Goal: Transaction & Acquisition: Purchase product/service

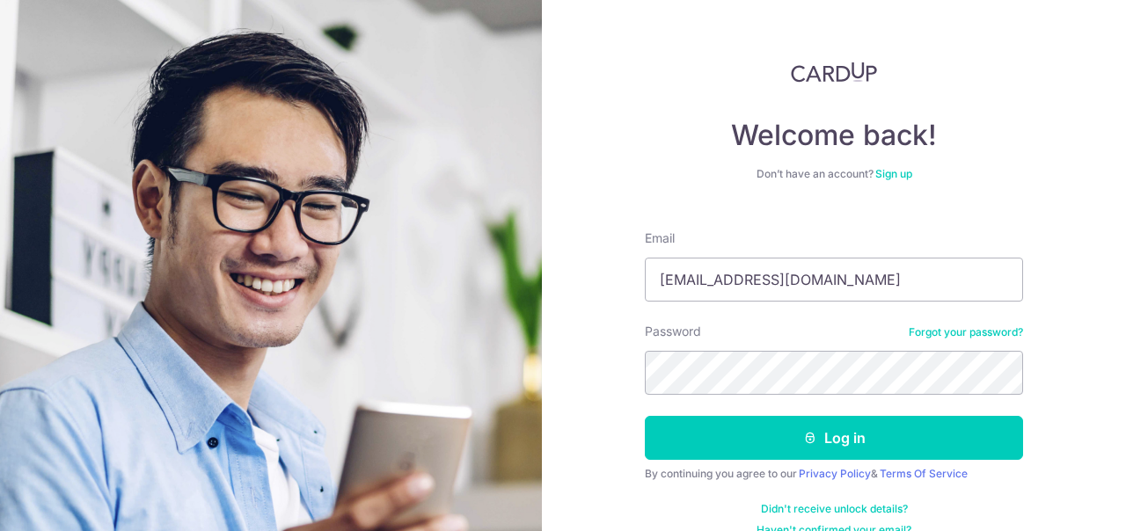
type input "natlegin@live.com"
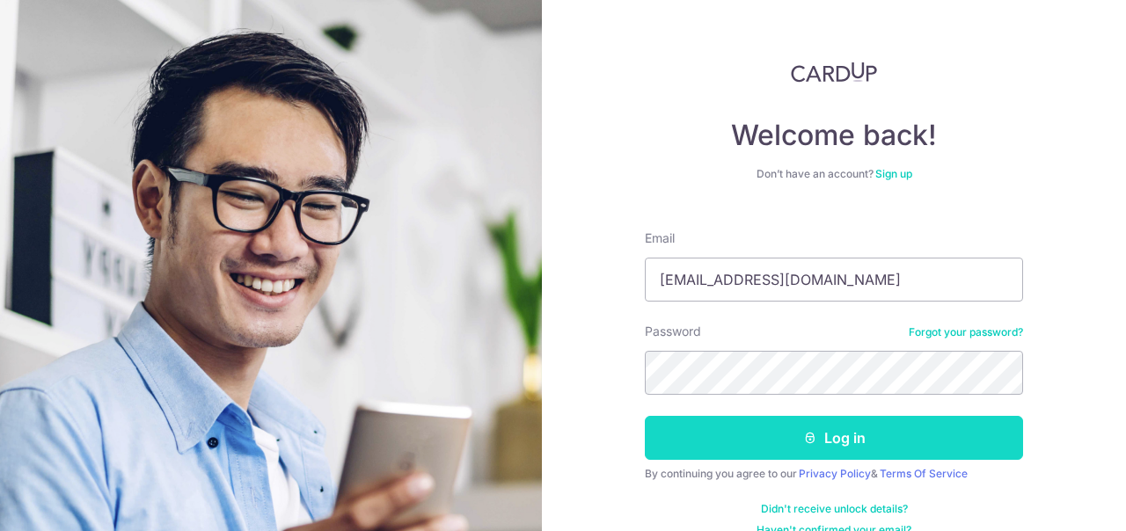
click at [794, 436] on button "Log in" at bounding box center [834, 438] width 378 height 44
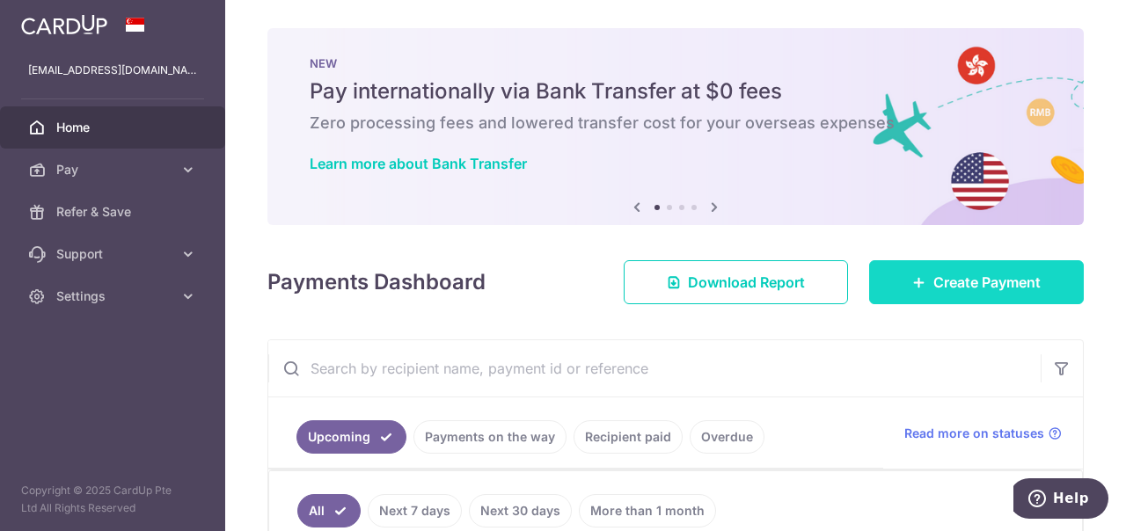
click at [975, 288] on span "Create Payment" at bounding box center [986, 282] width 107 height 21
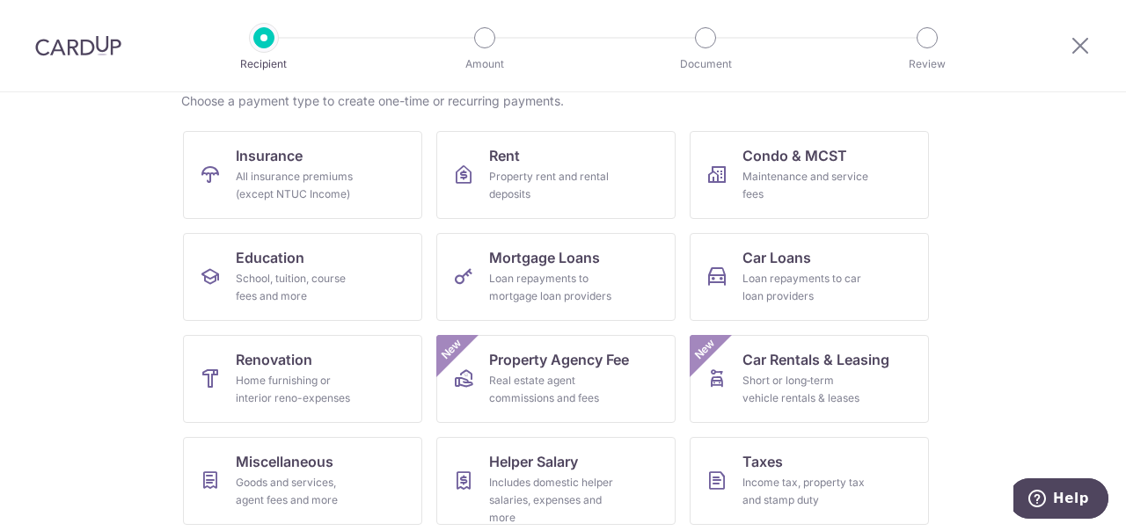
scroll to position [151, 0]
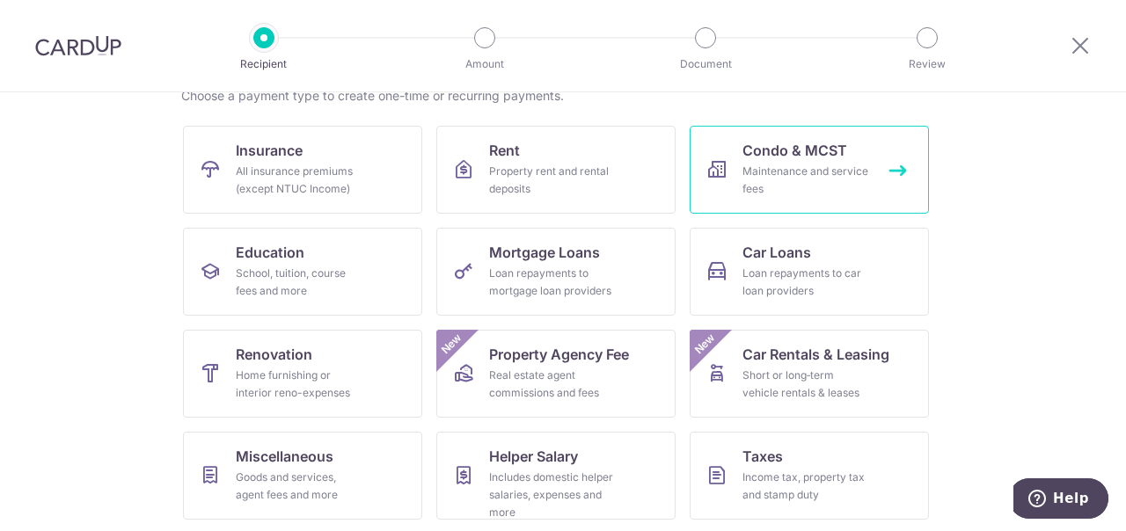
click at [829, 171] on div "Maintenance and service fees" at bounding box center [805, 180] width 127 height 35
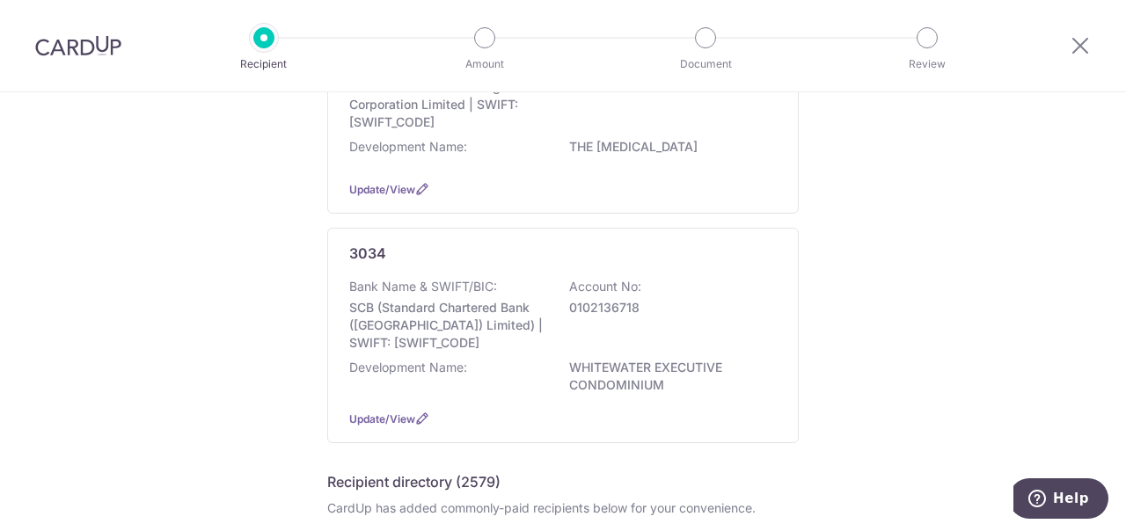
scroll to position [276, 0]
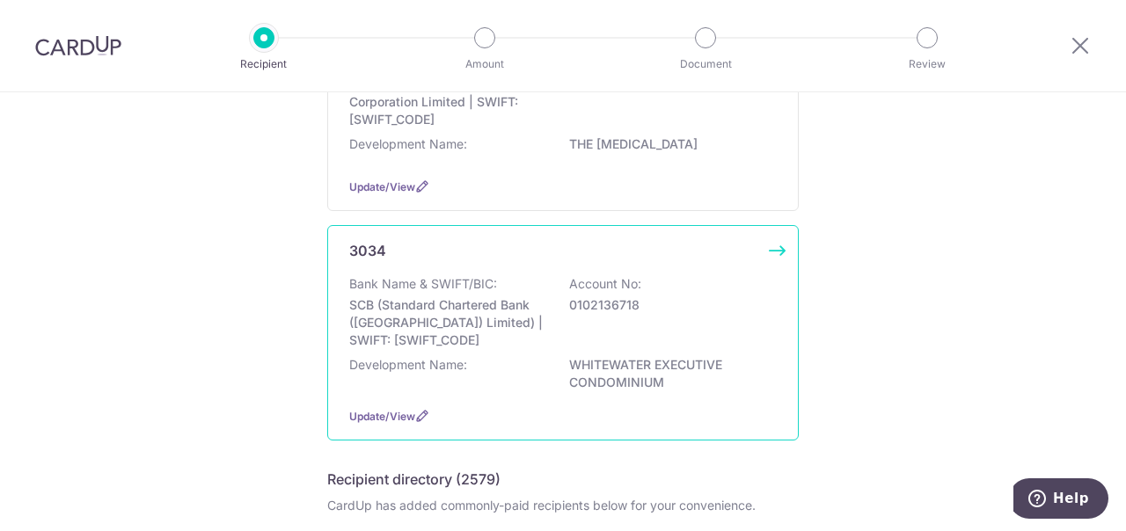
click at [441, 335] on p "SCB (Standard Chartered Bank ([GEOGRAPHIC_DATA]) Limited) | SWIFT: [SWIFT_CODE]" at bounding box center [447, 322] width 197 height 53
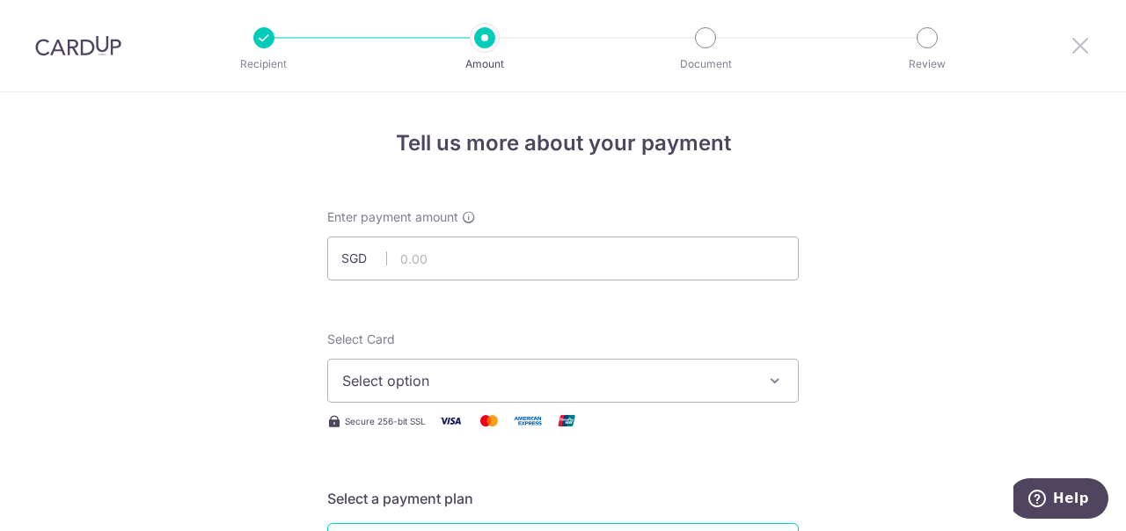
click at [1083, 44] on icon at bounding box center [1079, 45] width 21 height 22
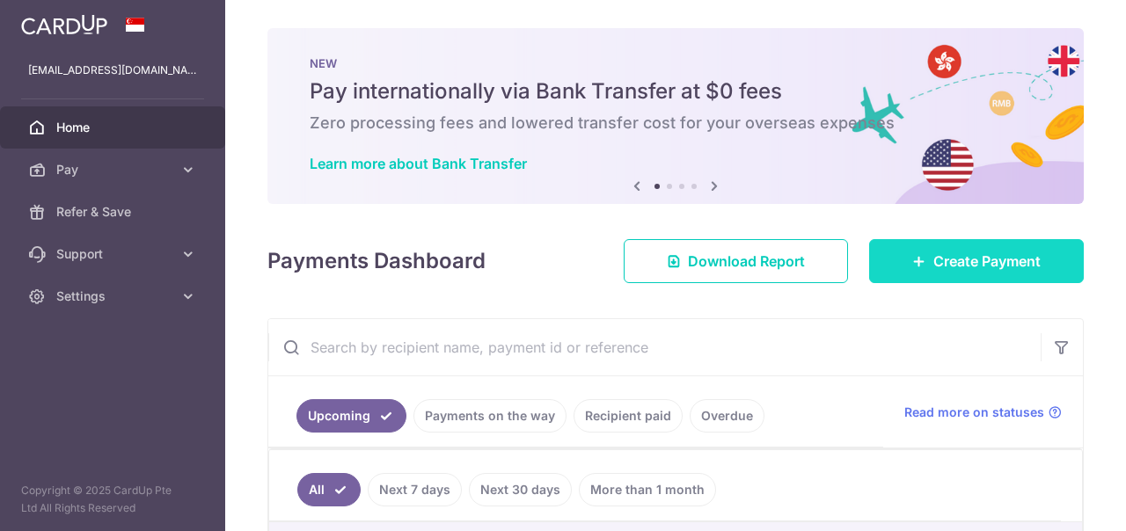
click at [955, 264] on span "Create Payment" at bounding box center [986, 261] width 107 height 21
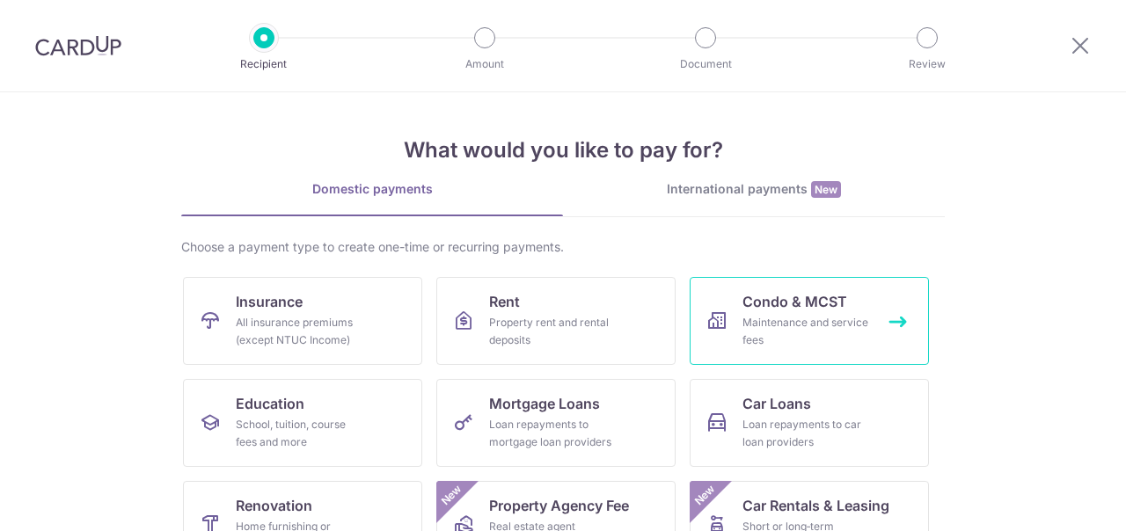
click at [821, 327] on div "Maintenance and service fees" at bounding box center [805, 331] width 127 height 35
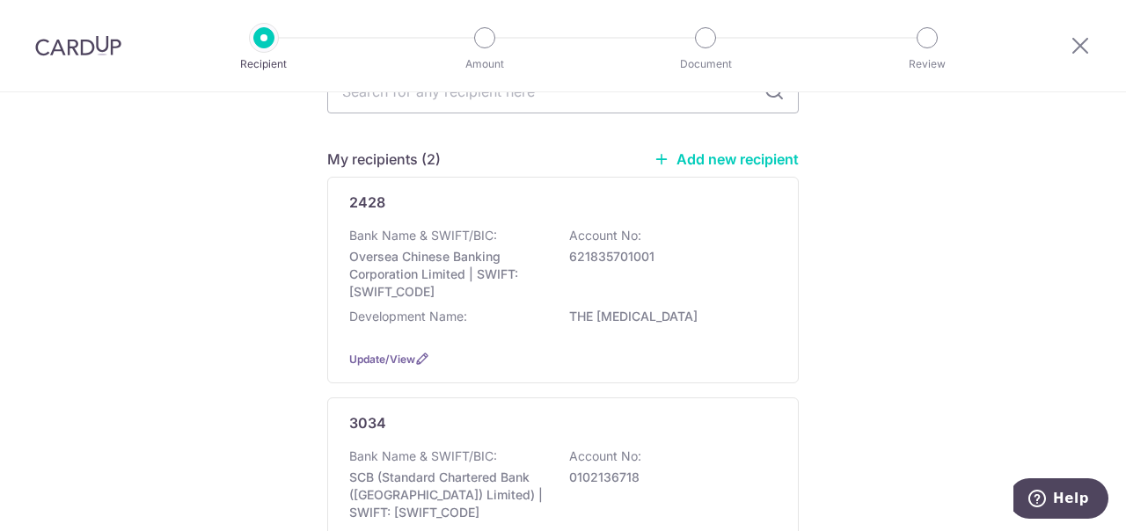
scroll to position [106, 0]
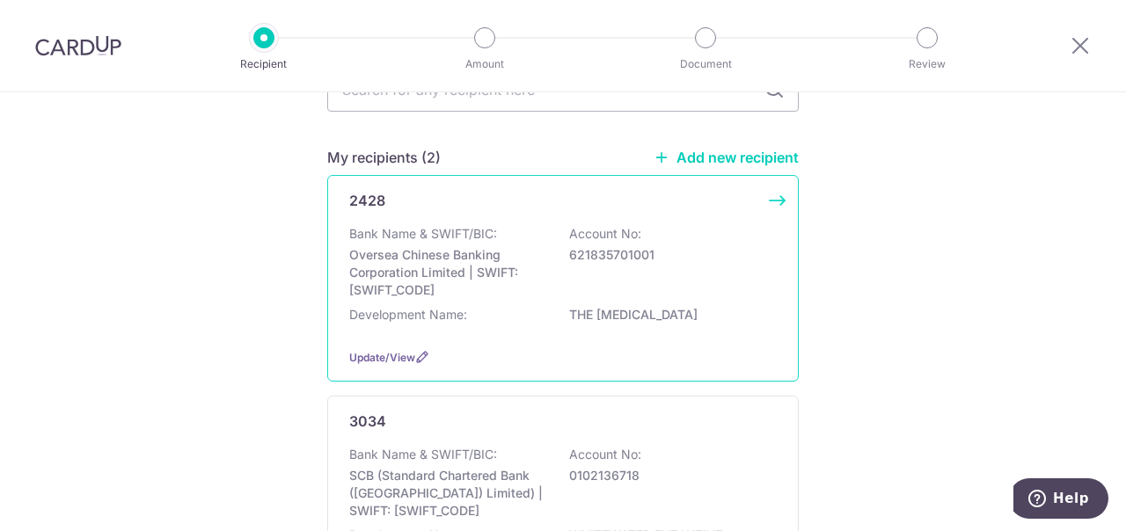
click at [450, 283] on p "Oversea Chinese Banking Corporation Limited | SWIFT: [SWIFT_CODE]" at bounding box center [447, 272] width 197 height 53
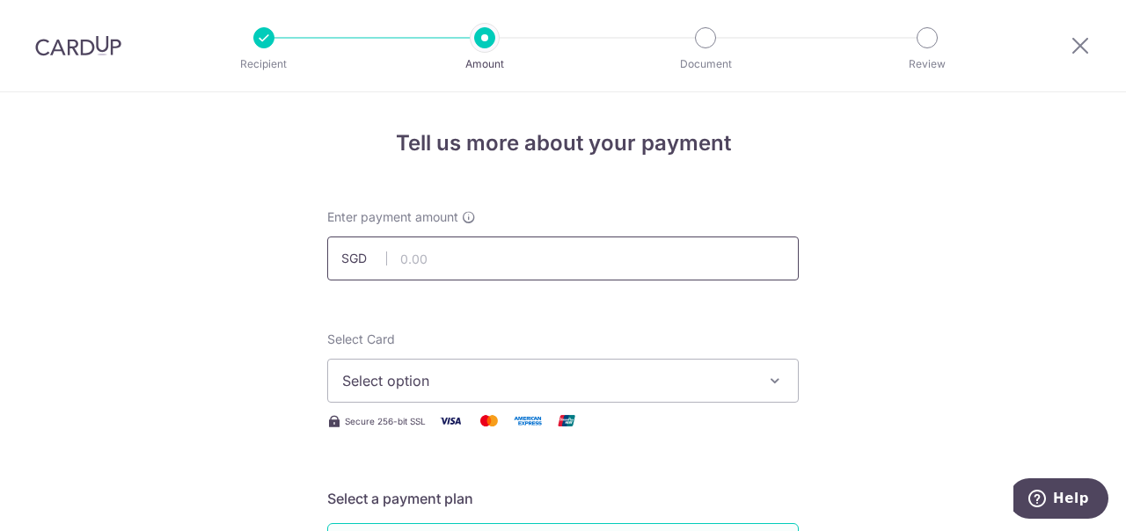
click at [416, 261] on input "text" at bounding box center [562, 259] width 471 height 44
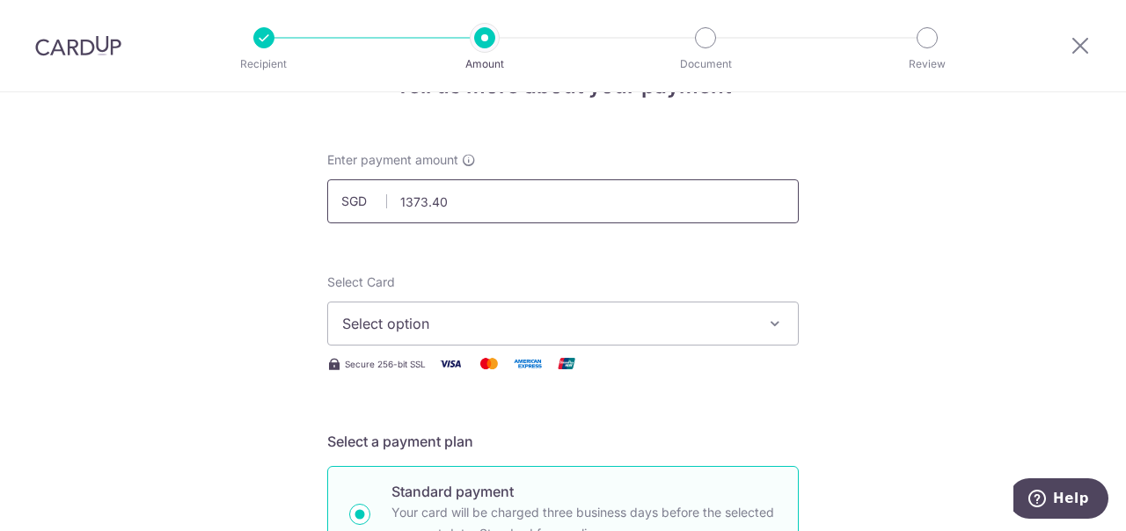
scroll to position [59, 0]
click at [772, 322] on icon "button" at bounding box center [775, 322] width 18 height 18
type input "1,373.40"
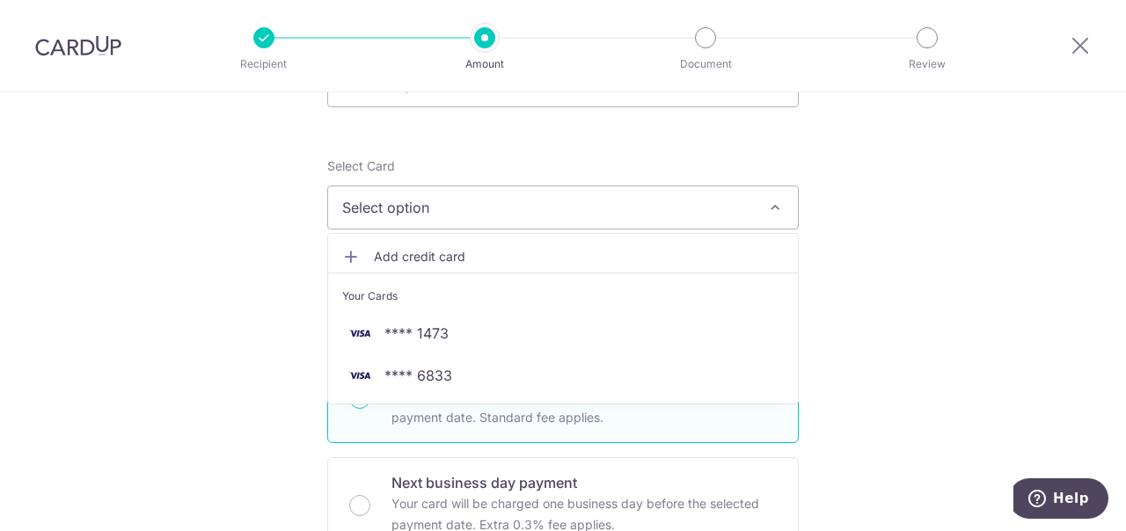
scroll to position [179, 0]
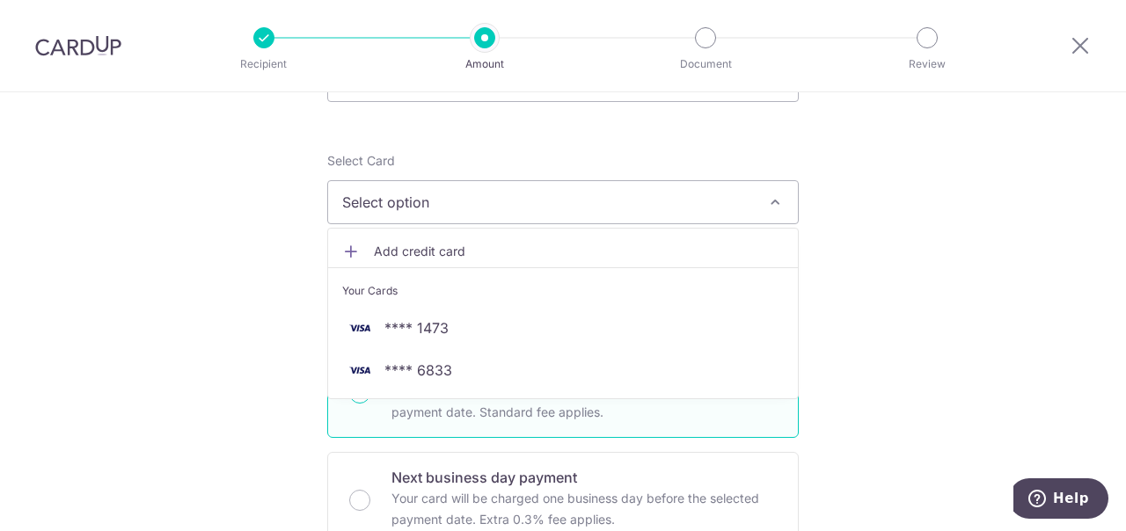
click at [455, 249] on span "Add credit card" at bounding box center [579, 252] width 410 height 18
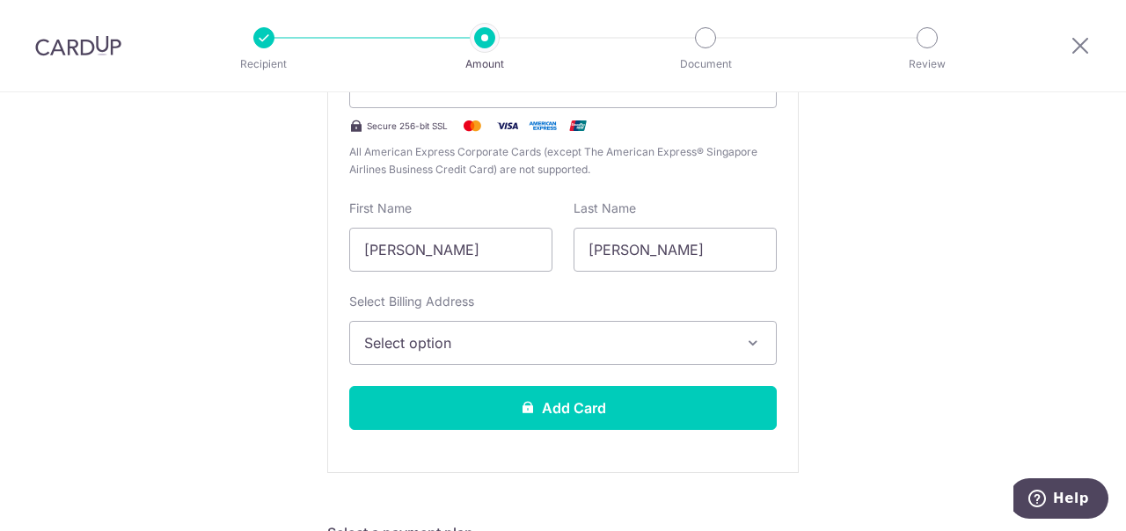
scroll to position [452, 0]
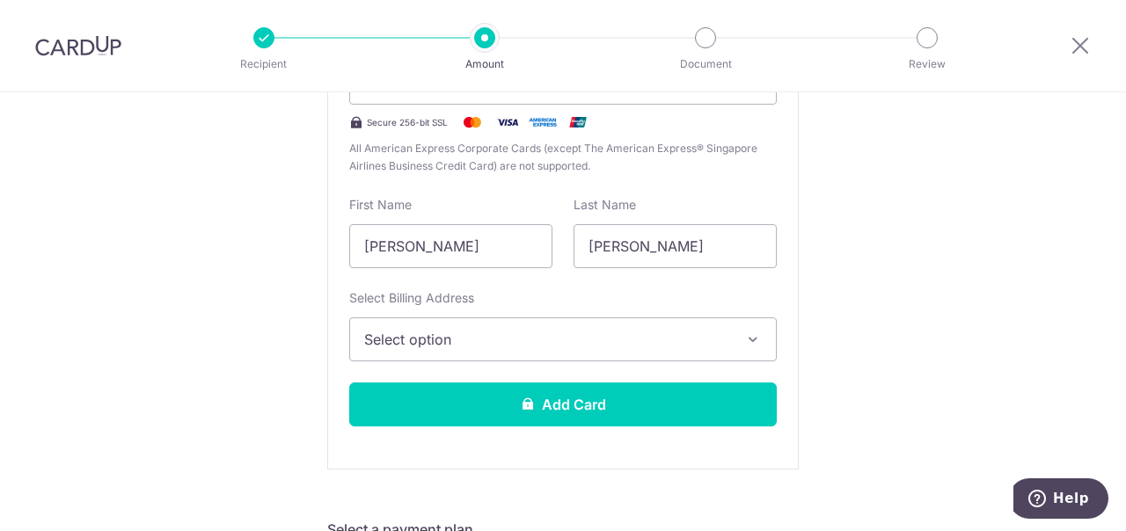
click at [747, 337] on icon "button" at bounding box center [753, 340] width 18 height 18
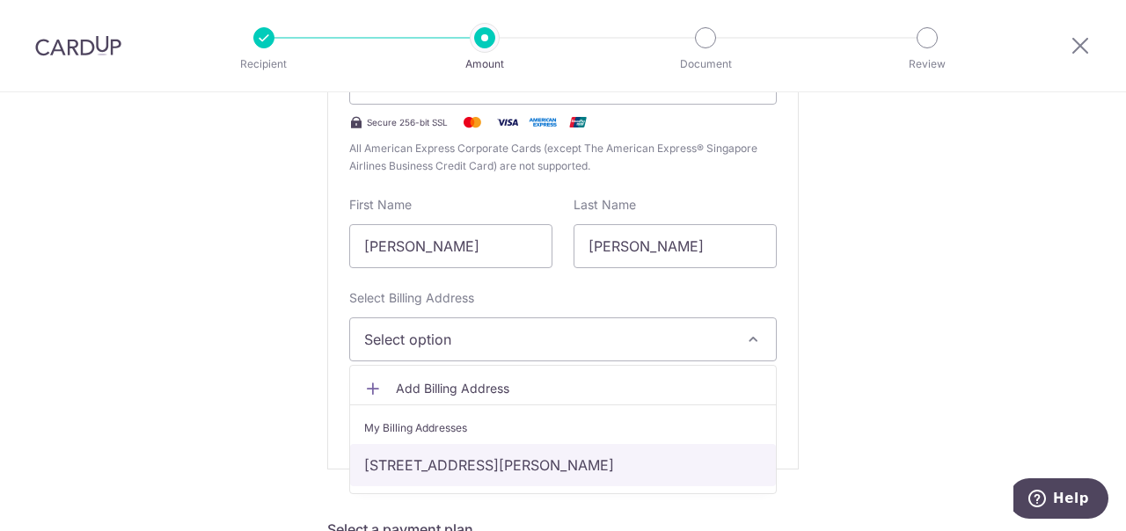
click at [488, 456] on link "[STREET_ADDRESS][PERSON_NAME]" at bounding box center [563, 465] width 426 height 42
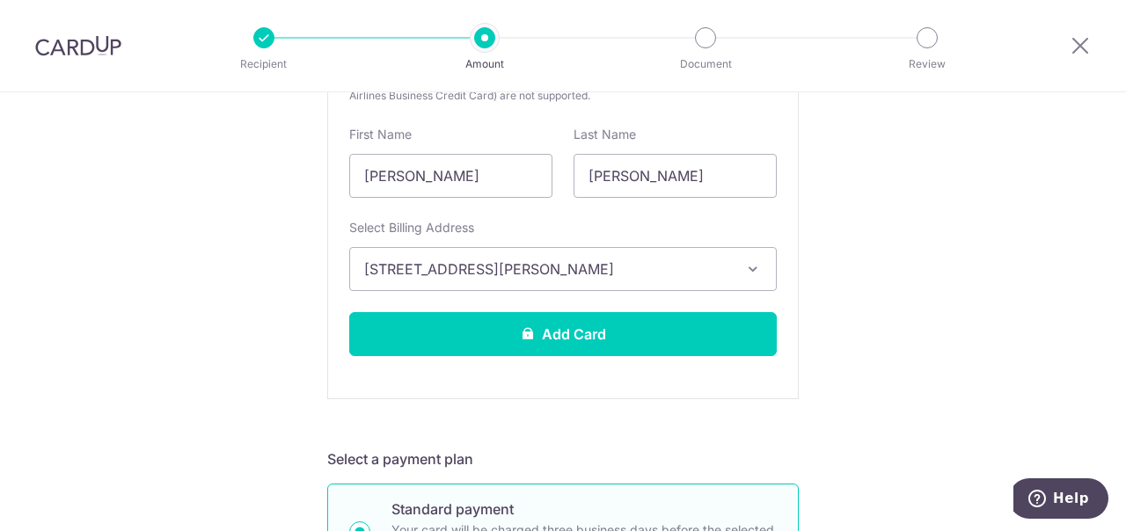
scroll to position [544, 0]
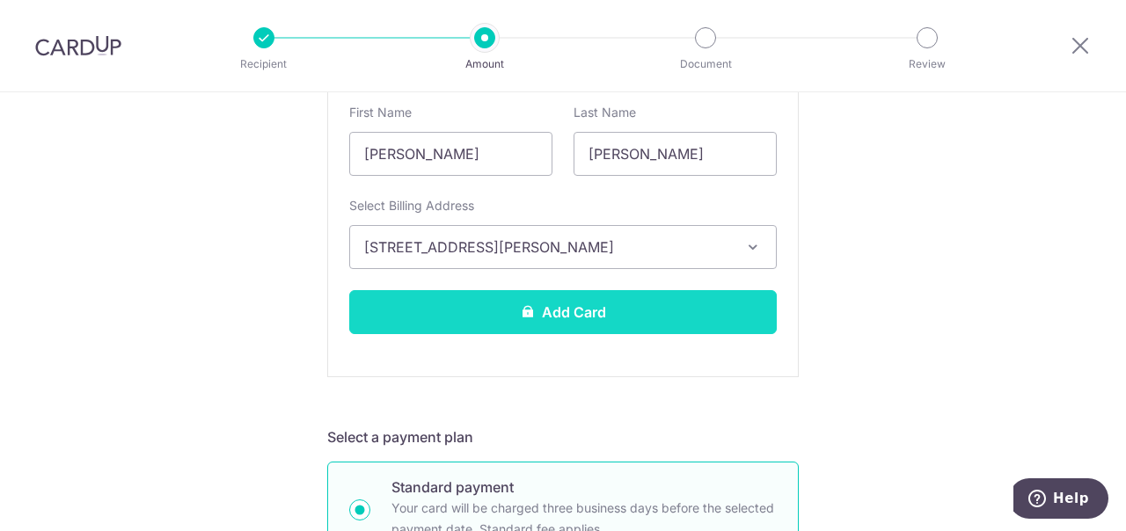
click at [549, 313] on button "Add Card" at bounding box center [562, 312] width 427 height 44
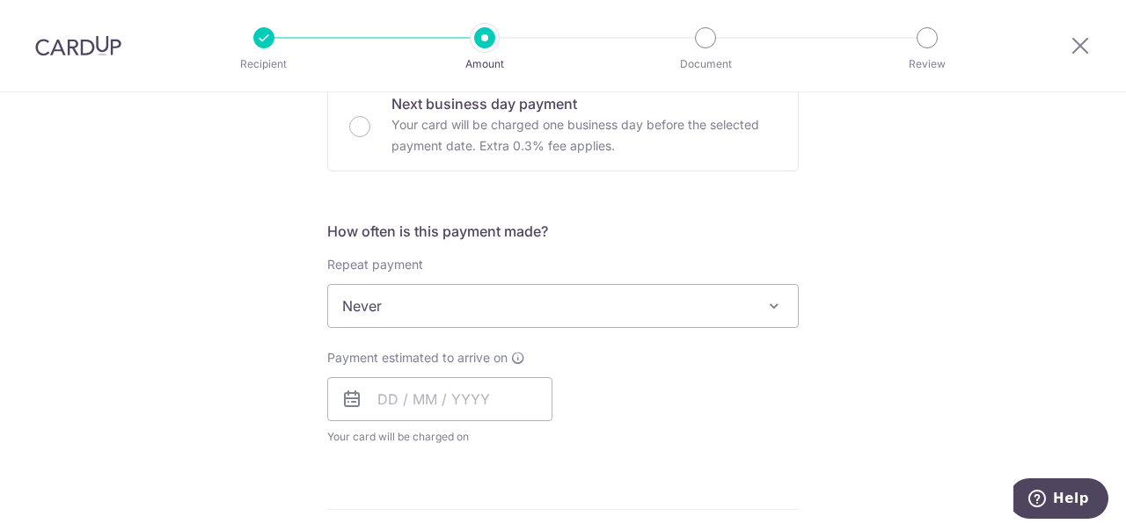
scroll to position [554, 0]
click at [770, 300] on span at bounding box center [773, 304] width 21 height 21
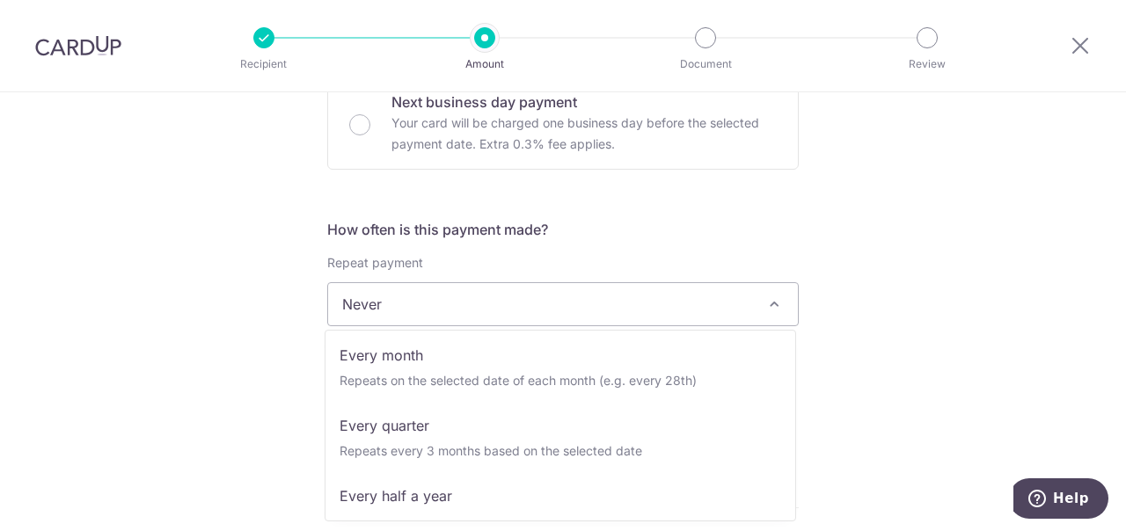
scroll to position [176, 0]
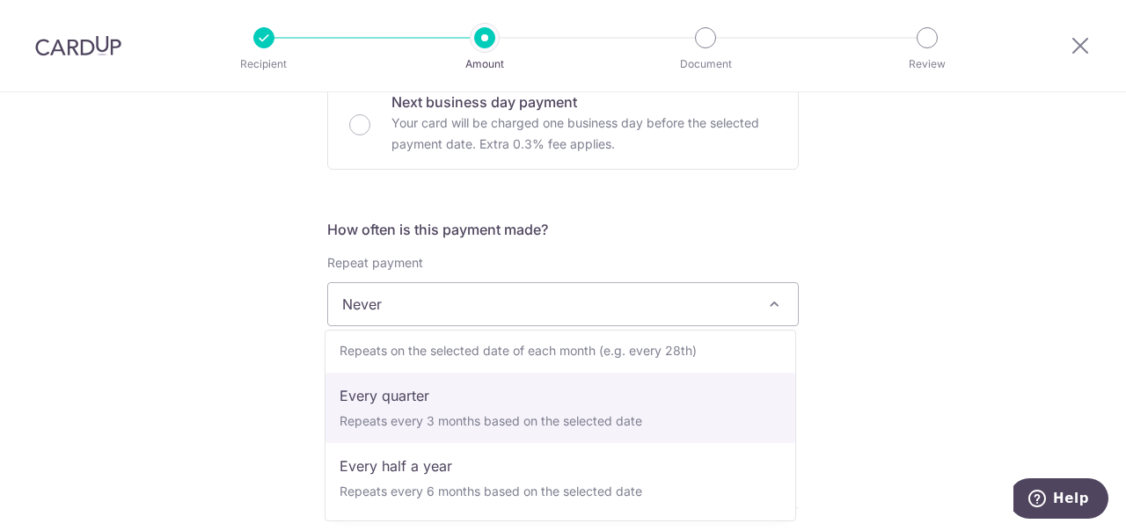
click at [970, 339] on div "Tell us more about your payment Enter payment amount SGD 1,373.40 1373.40 Card …" at bounding box center [563, 333] width 1126 height 1591
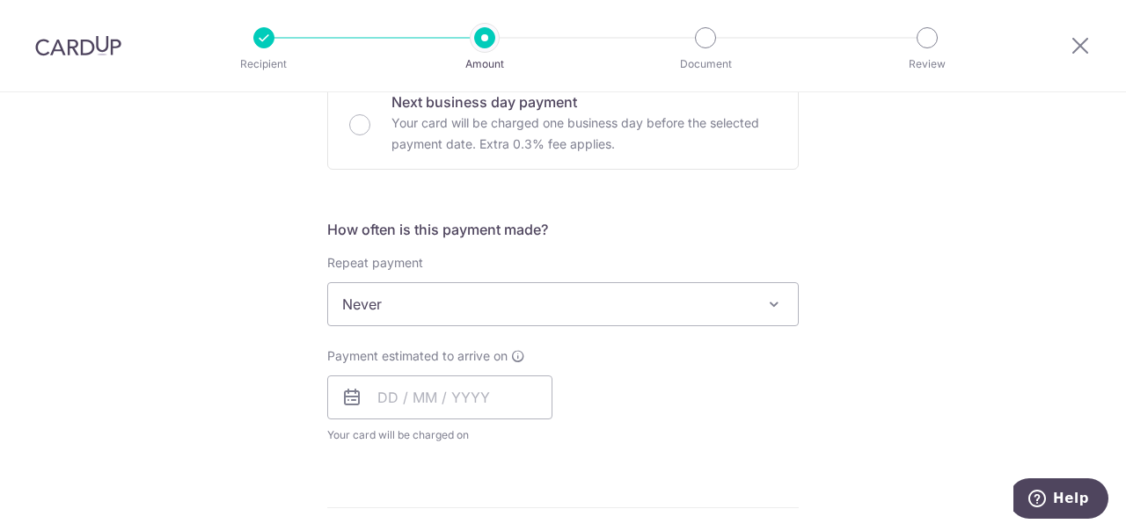
scroll to position [580, 0]
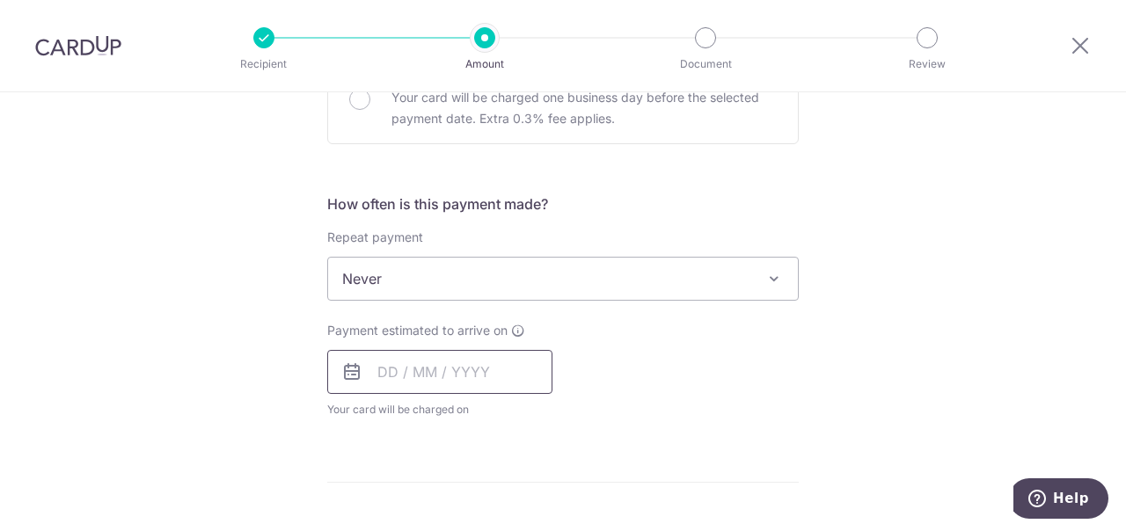
click at [383, 373] on input "text" at bounding box center [439, 372] width 225 height 44
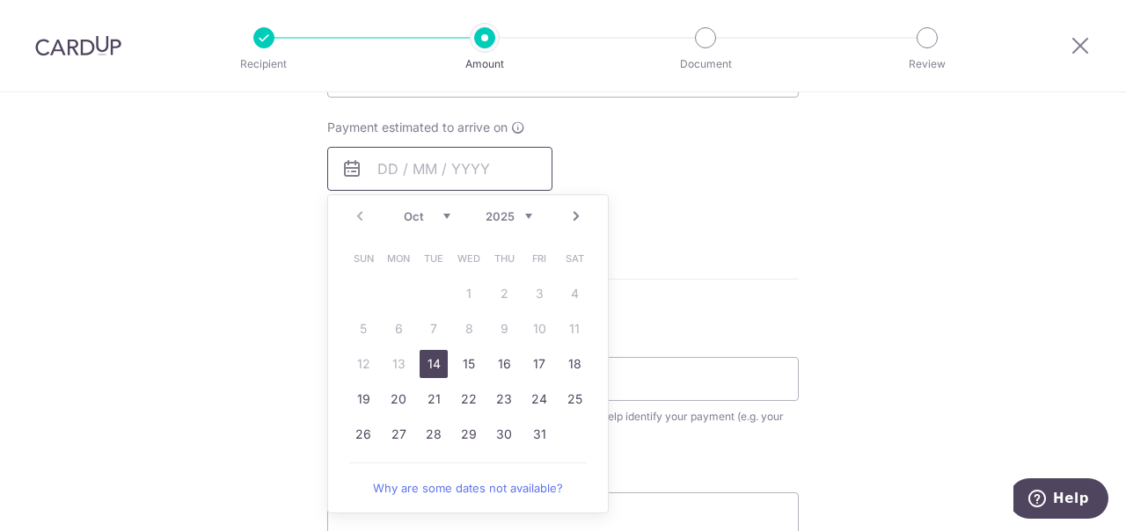
scroll to position [787, 0]
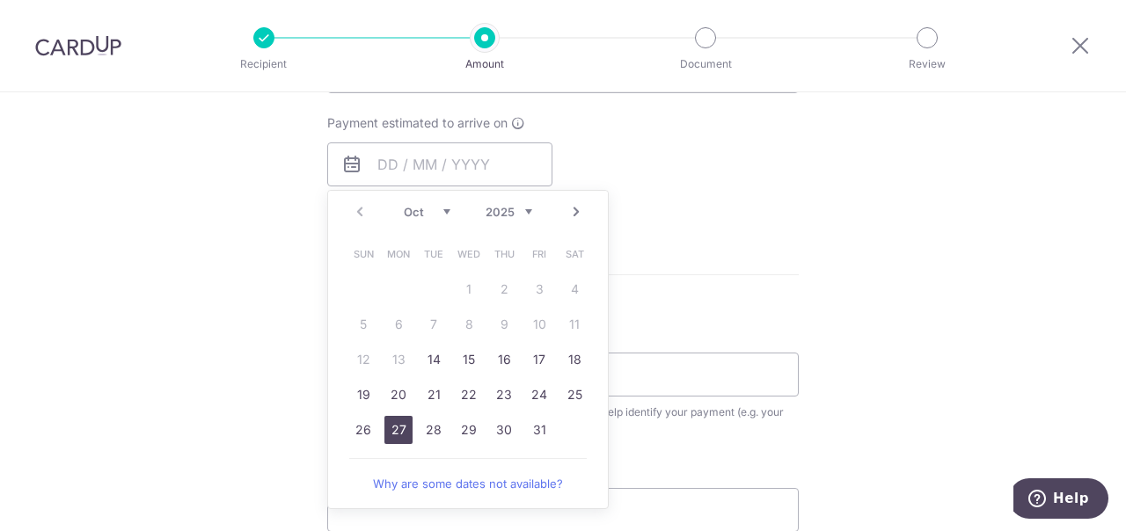
click at [396, 428] on link "27" at bounding box center [398, 430] width 28 height 28
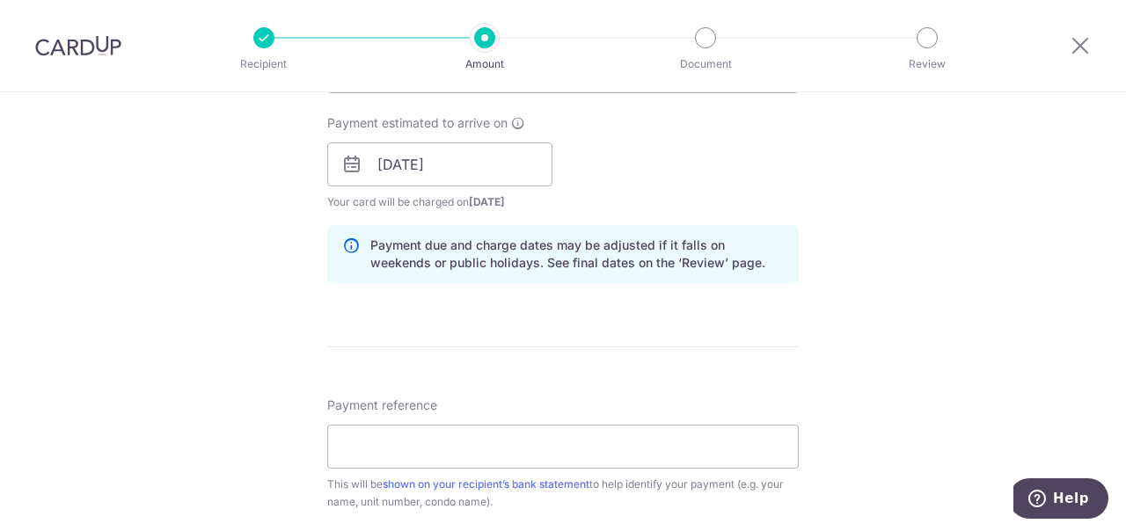
scroll to position [742, 0]
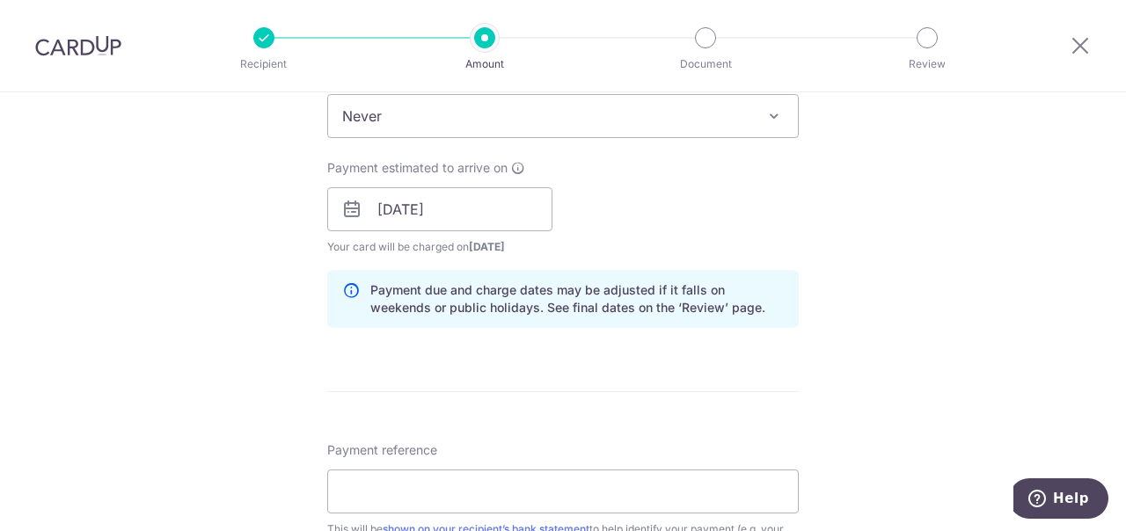
click at [351, 209] on icon at bounding box center [351, 209] width 21 height 21
click at [419, 213] on input "27/10/2025" at bounding box center [439, 209] width 225 height 44
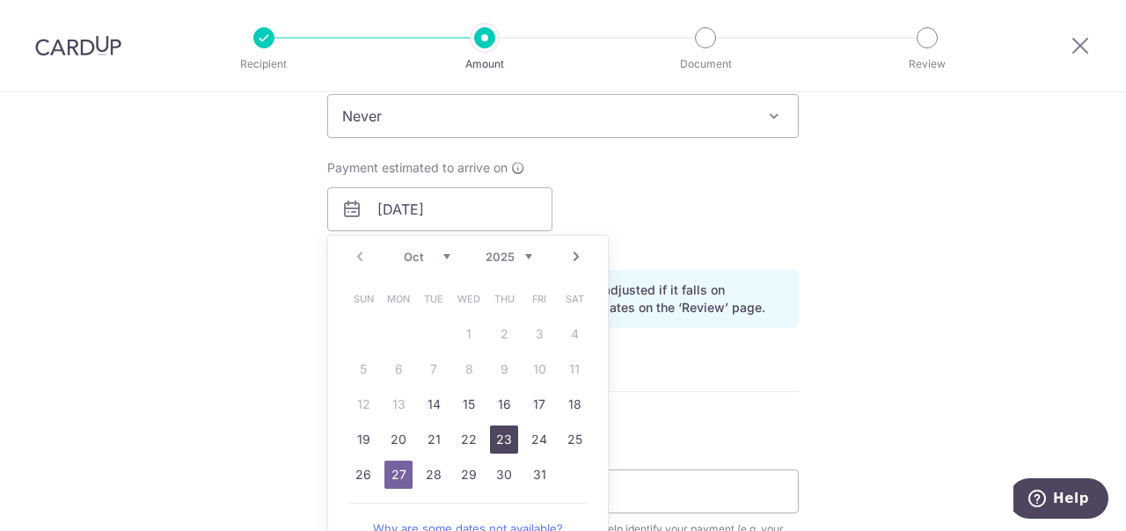
click at [504, 444] on link "23" at bounding box center [504, 440] width 28 height 28
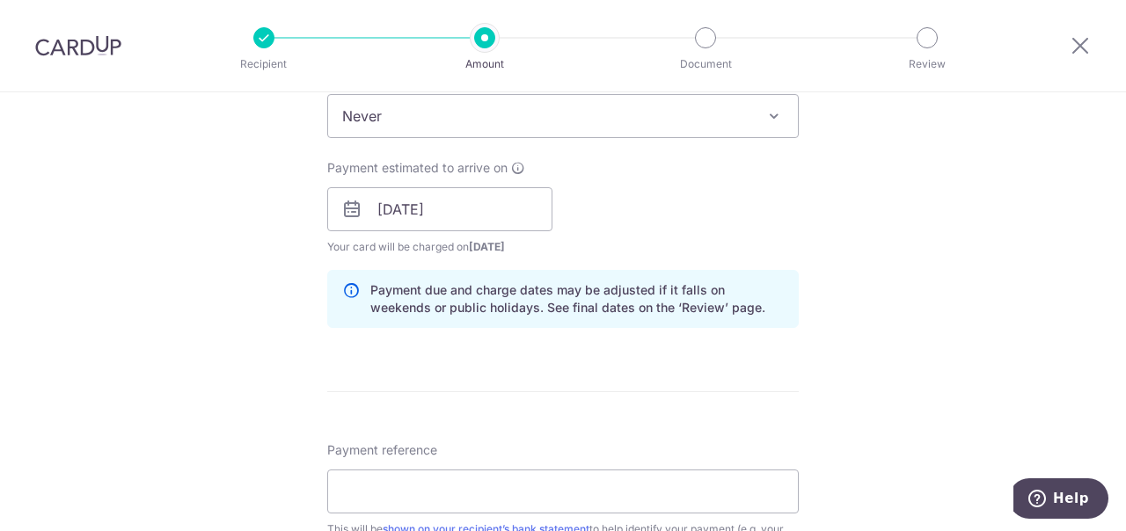
click at [352, 212] on icon at bounding box center [351, 209] width 21 height 21
click at [426, 211] on input "23/10/2025" at bounding box center [439, 209] width 225 height 44
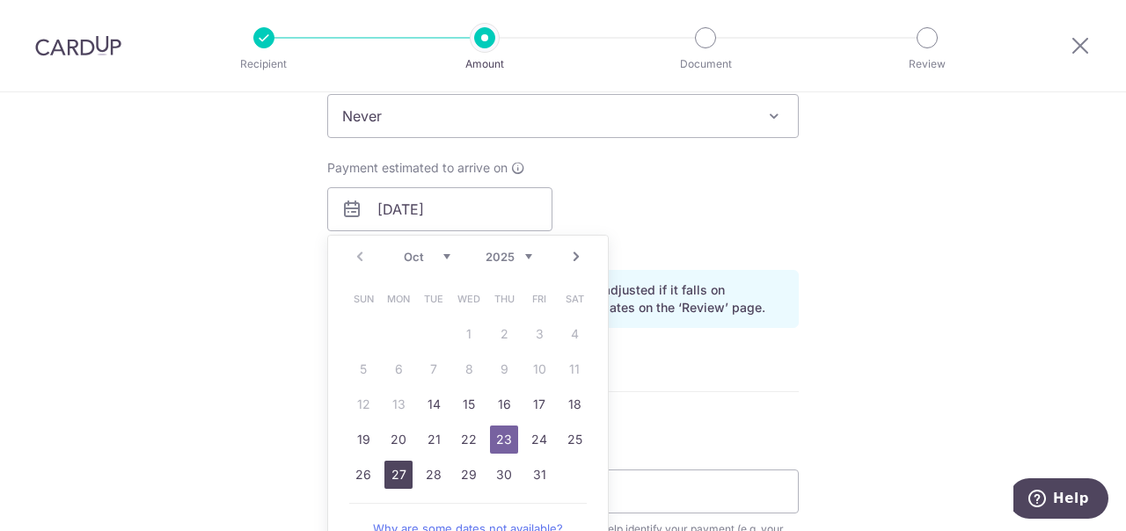
click at [395, 472] on link "27" at bounding box center [398, 475] width 28 height 28
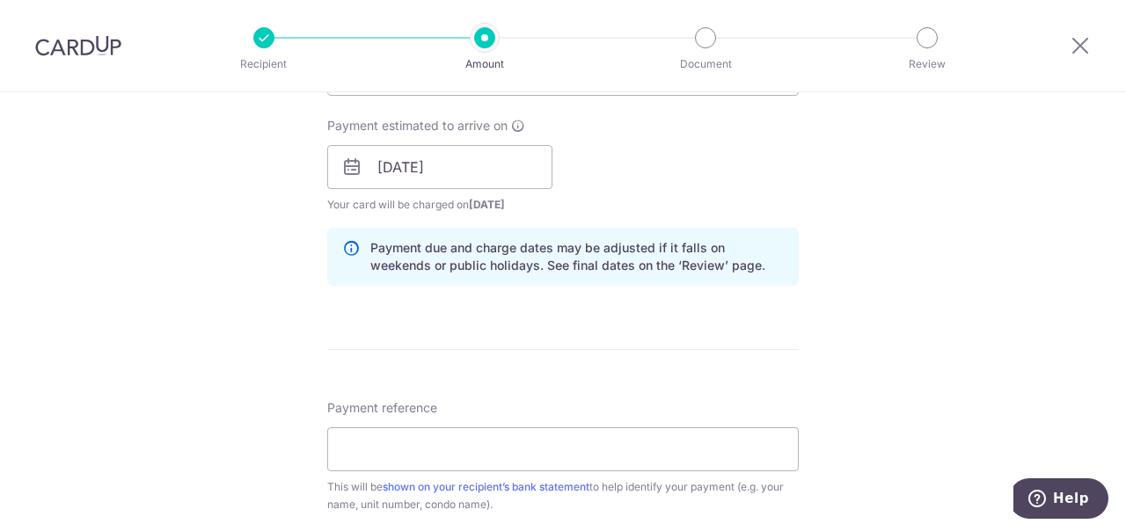
scroll to position [792, 0]
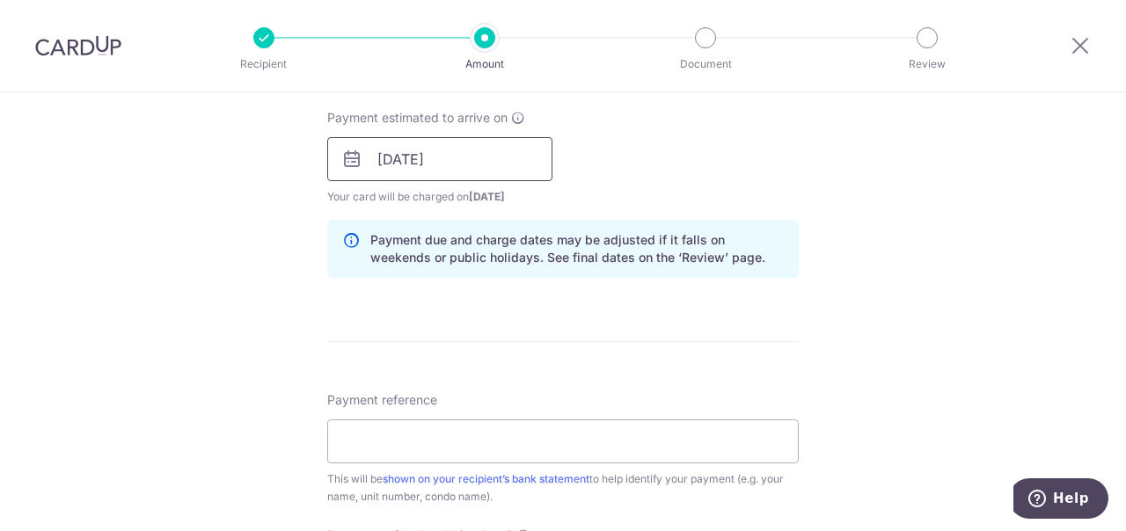
click at [448, 162] on input "27/10/2025" at bounding box center [439, 159] width 225 height 44
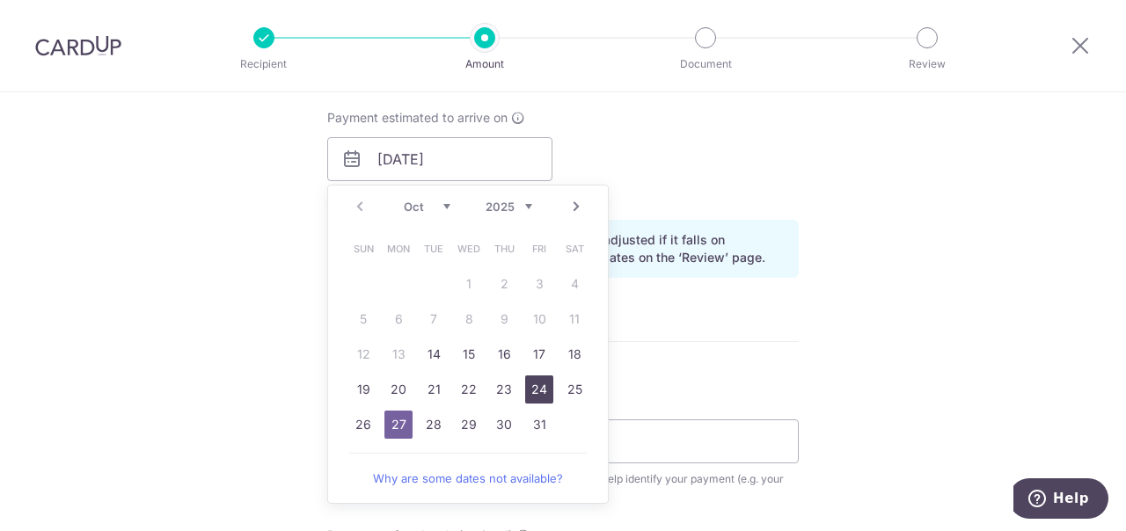
click at [535, 391] on link "24" at bounding box center [539, 389] width 28 height 28
type input "24/10/2025"
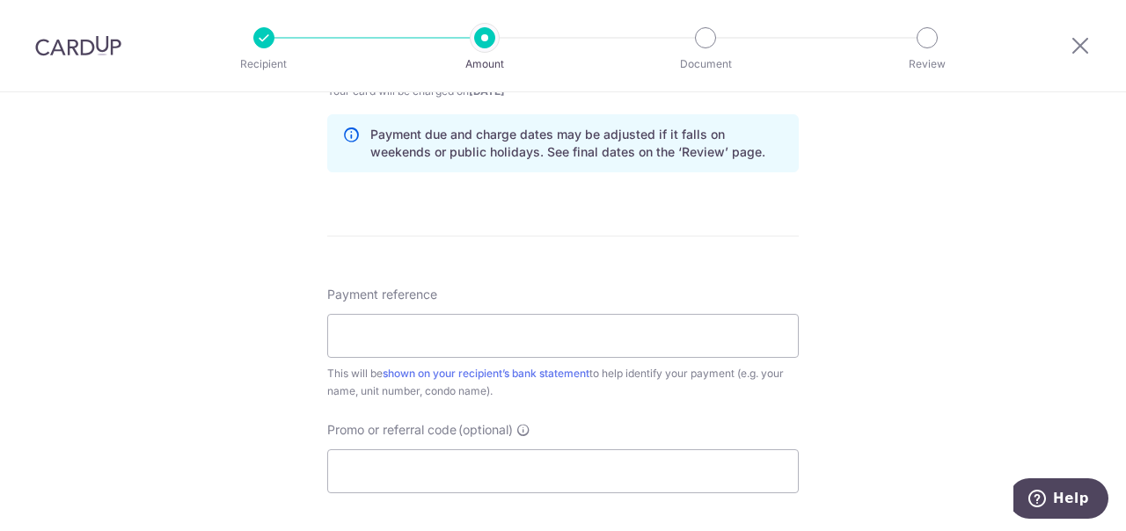
scroll to position [917, 0]
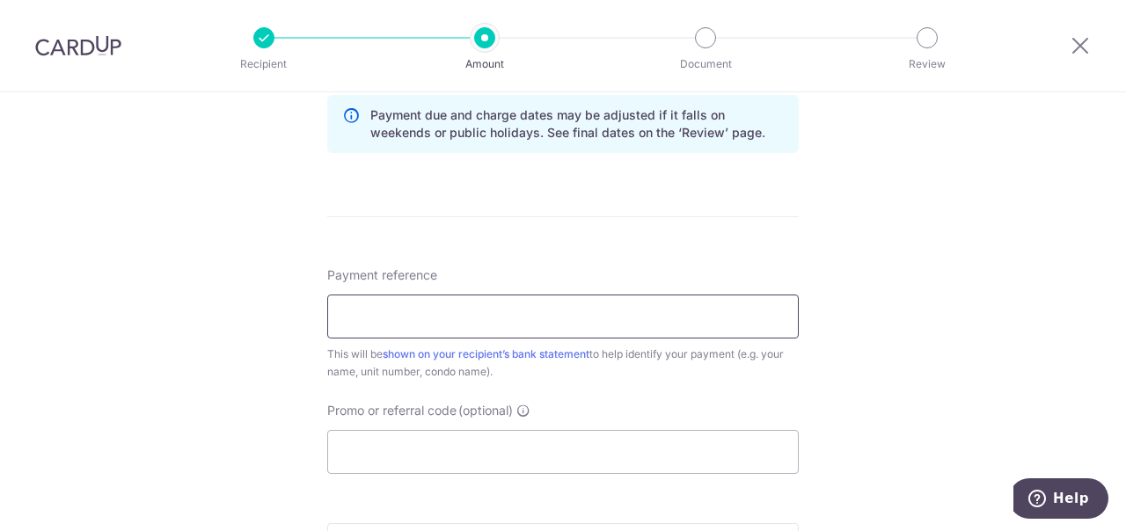
click at [367, 310] on input "Payment reference" at bounding box center [562, 317] width 471 height 44
type input "1"
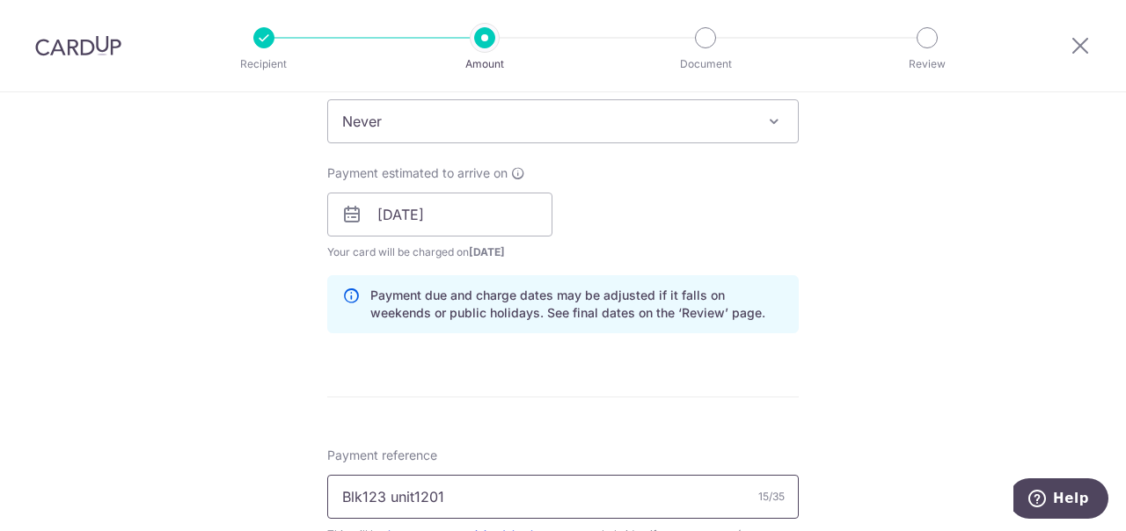
scroll to position [846, 0]
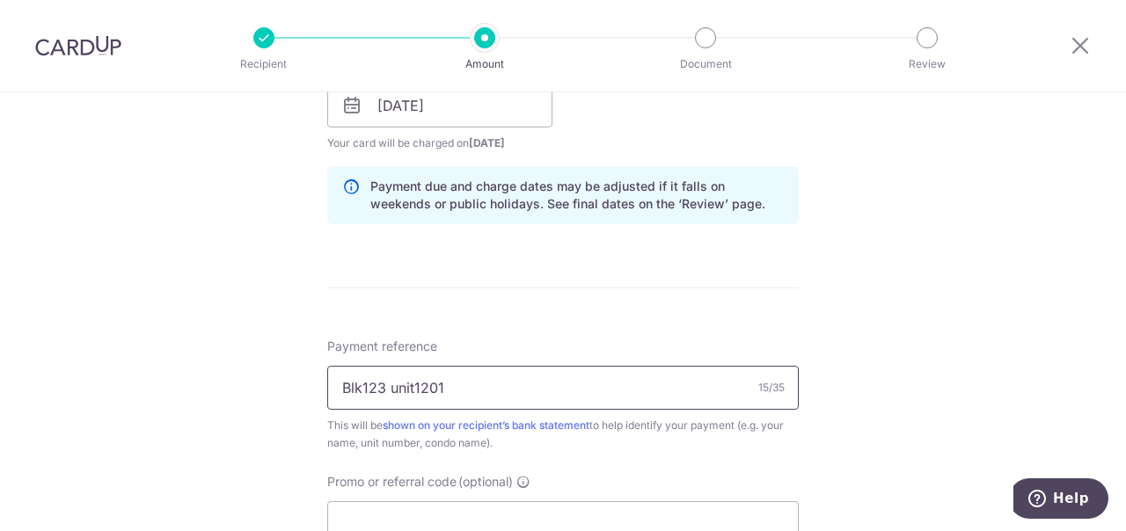
click at [413, 386] on input "Blk123 unit1201" at bounding box center [562, 388] width 471 height 44
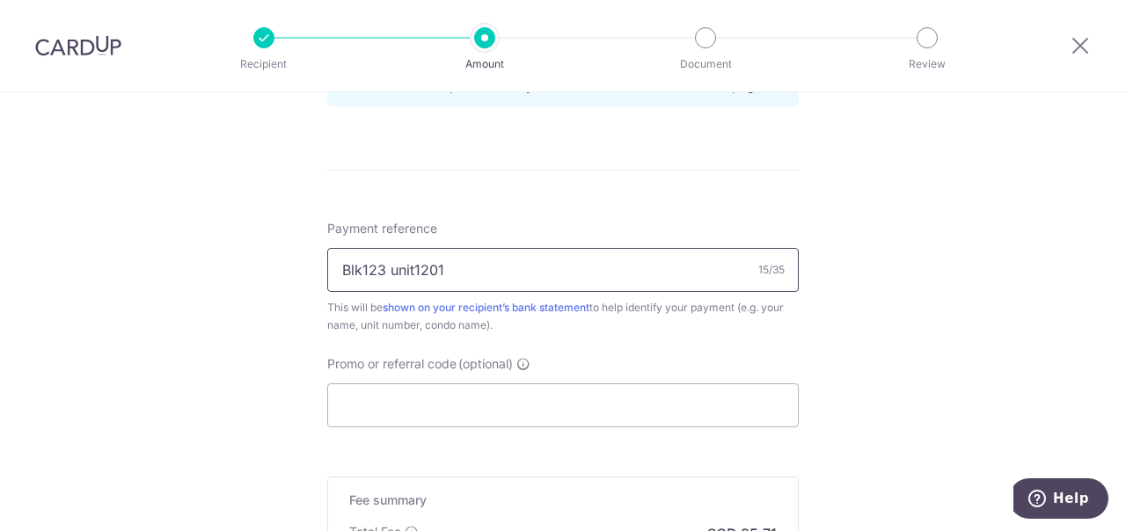
scroll to position [966, 0]
click at [336, 273] on input "Blk123 unit1201" at bounding box center [562, 268] width 471 height 44
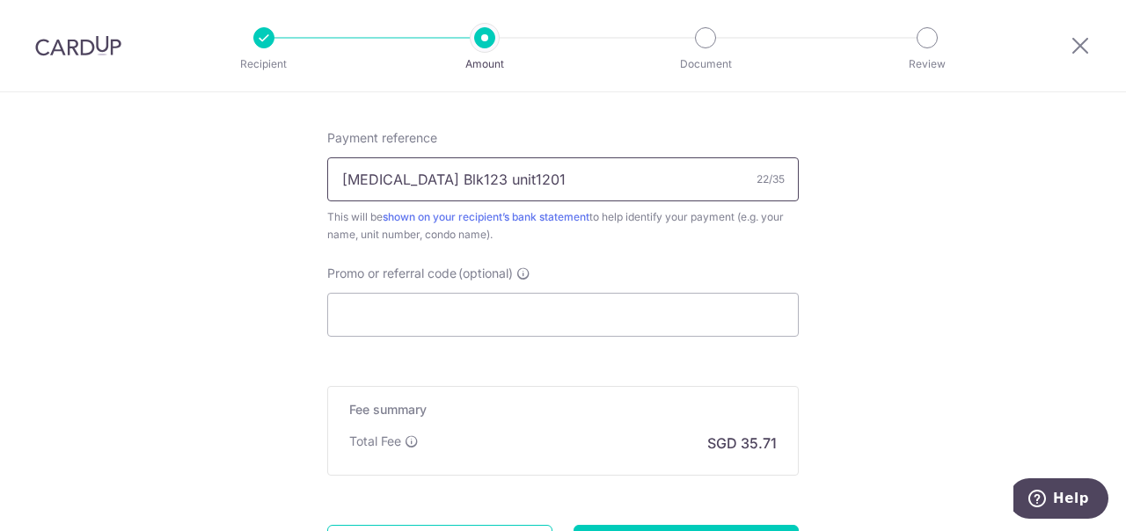
scroll to position [1059, 0]
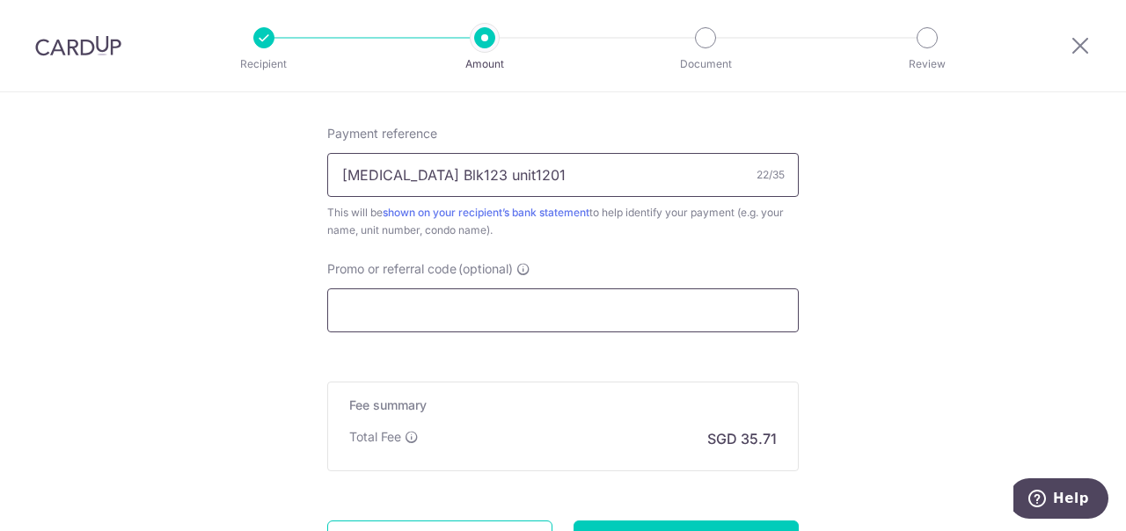
type input "makena Blk123 unit1201"
click at [353, 310] on input "Promo or referral code (optional)" at bounding box center [562, 310] width 471 height 44
paste input "OCBC90N155"
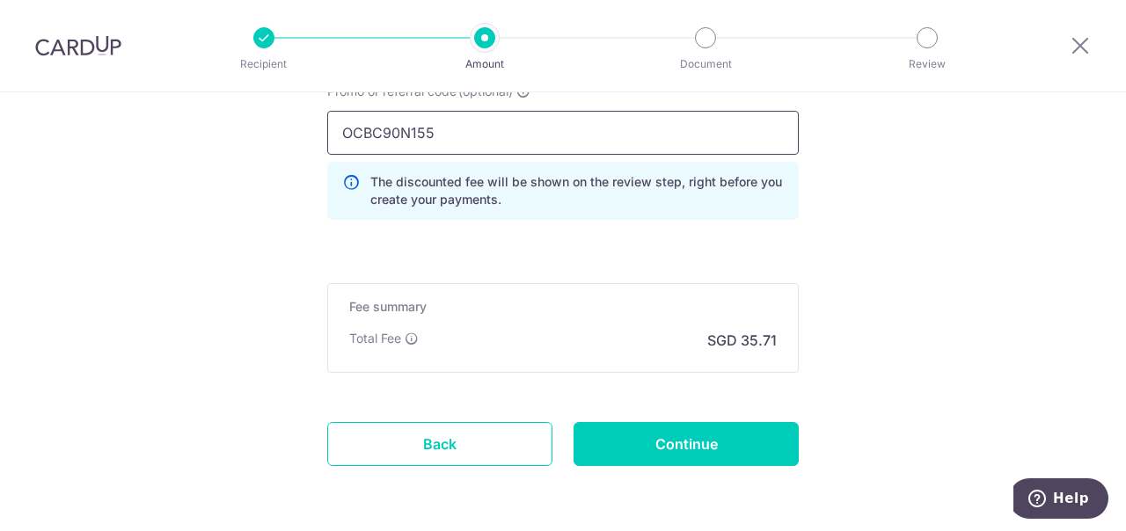
scroll to position [1303, 0]
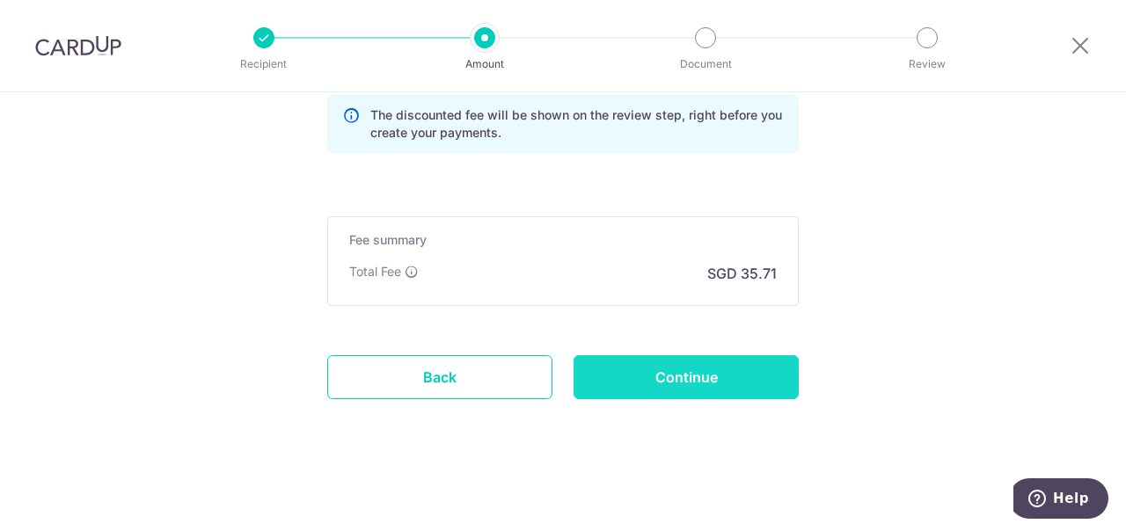
type input "OCBC90N155"
click at [688, 377] on input "Continue" at bounding box center [685, 377] width 225 height 44
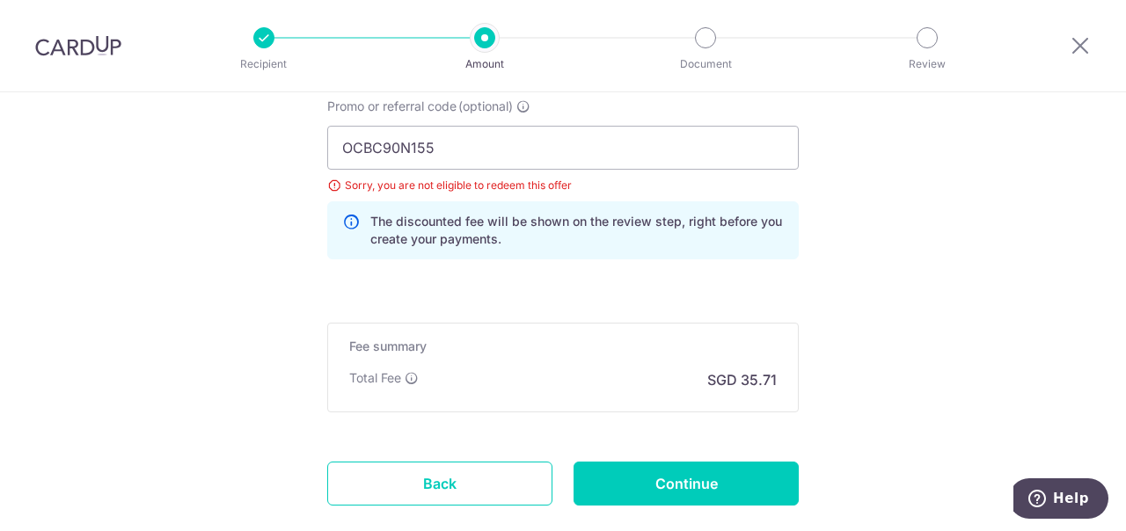
scroll to position [1328, 0]
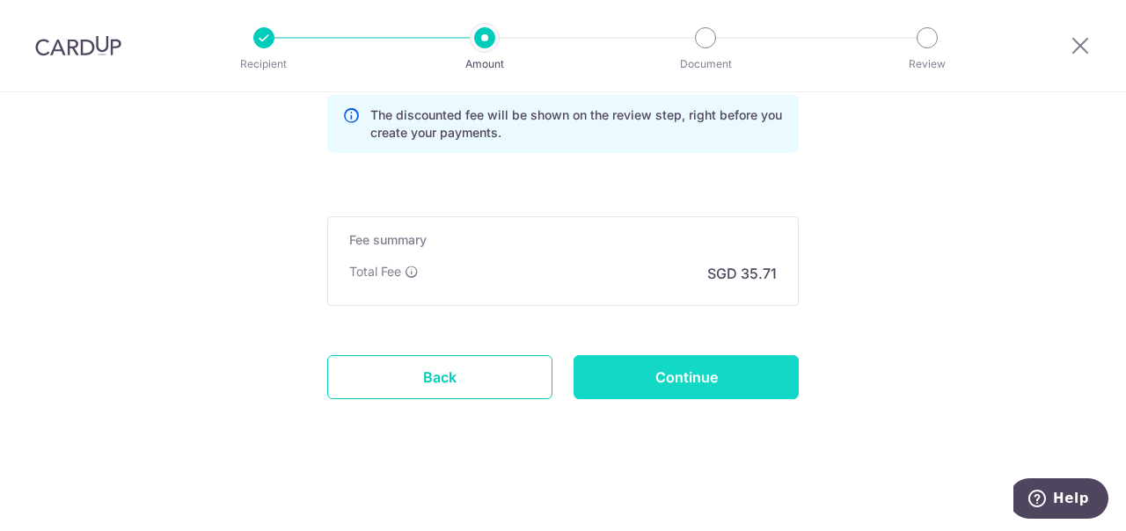
click at [693, 379] on input "Continue" at bounding box center [685, 377] width 225 height 44
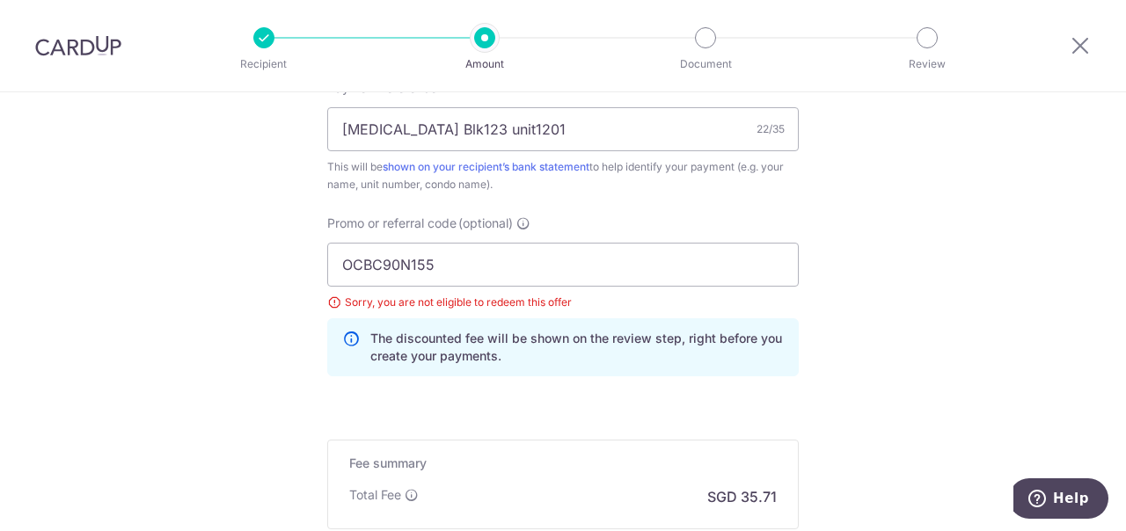
scroll to position [1101, 0]
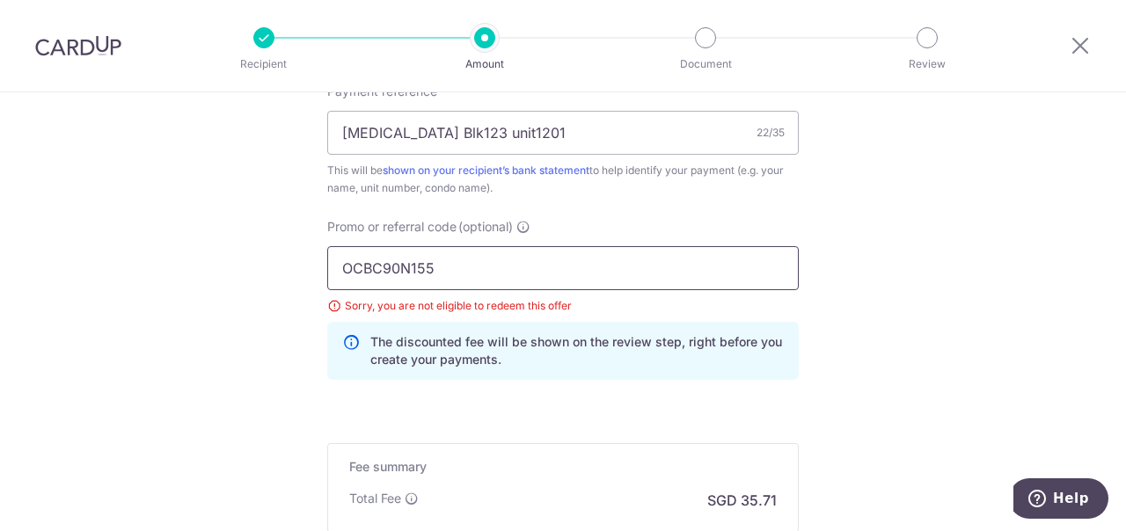
click at [440, 269] on input "OCBC90N155" at bounding box center [562, 268] width 471 height 44
type input "O"
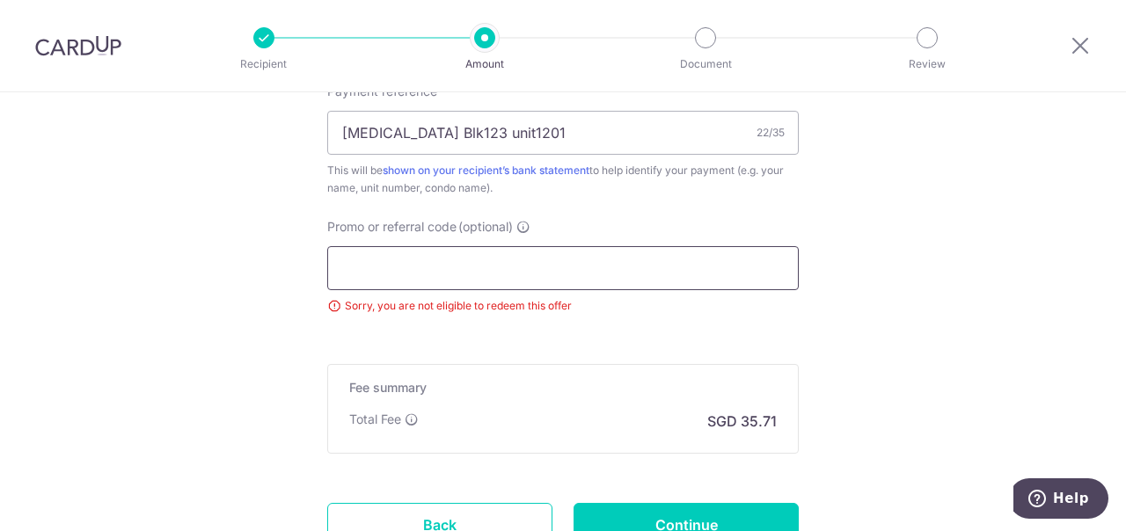
paste input "3HOME25R"
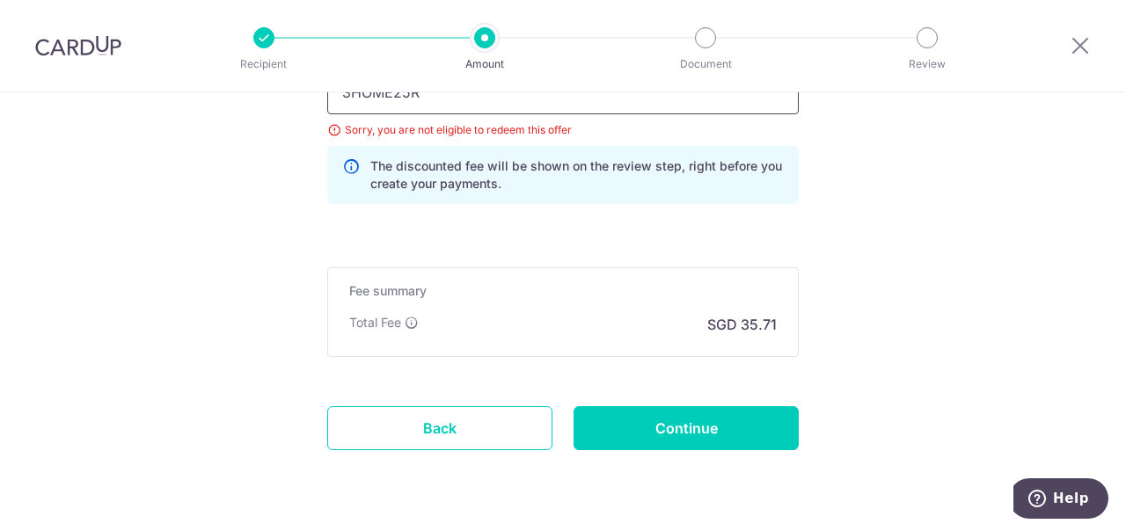
scroll to position [1310, 0]
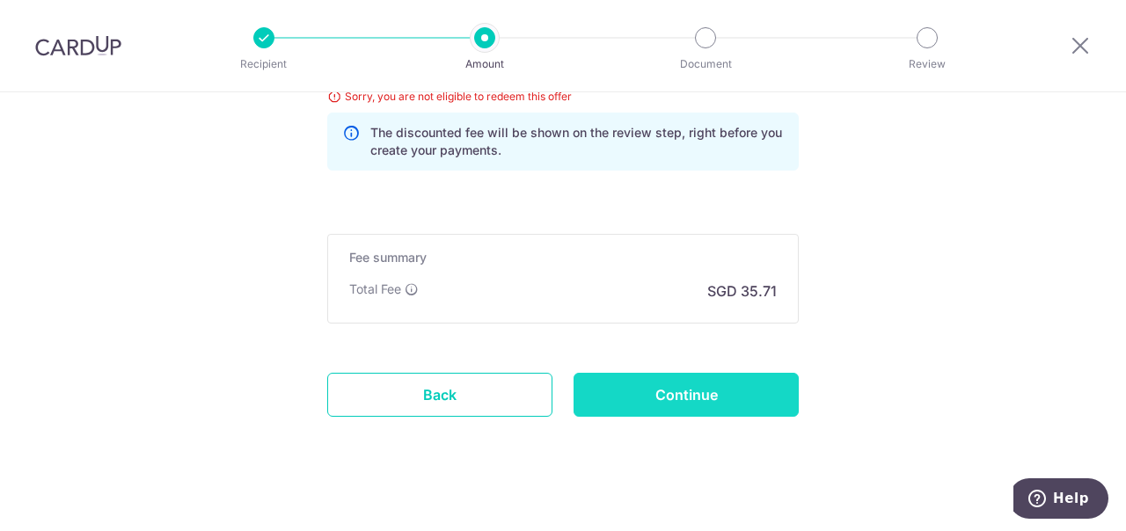
type input "3HOME25R"
click at [668, 396] on input "Continue" at bounding box center [685, 395] width 225 height 44
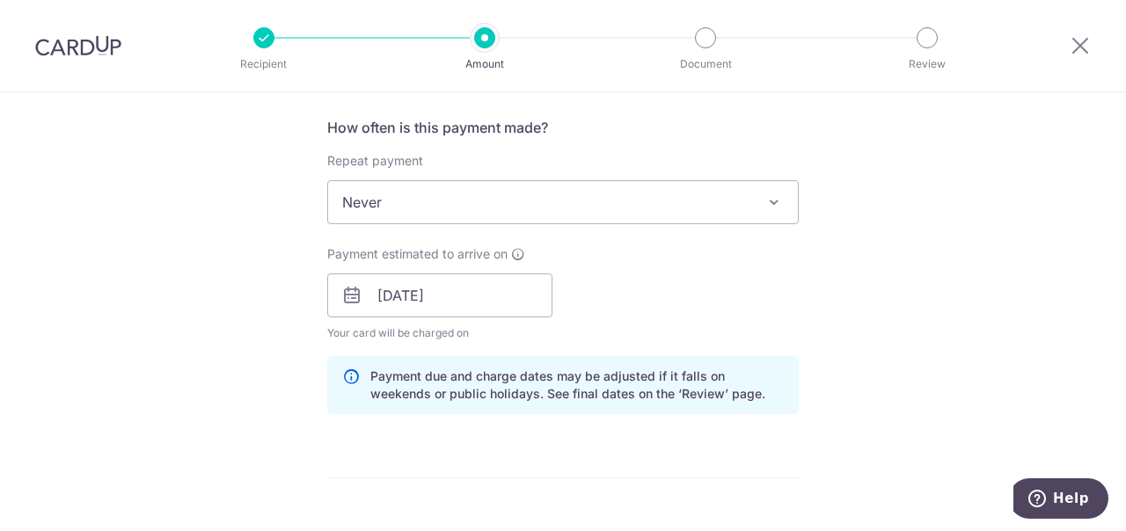
scroll to position [658, 0]
click at [759, 206] on span "Never" at bounding box center [563, 200] width 470 height 42
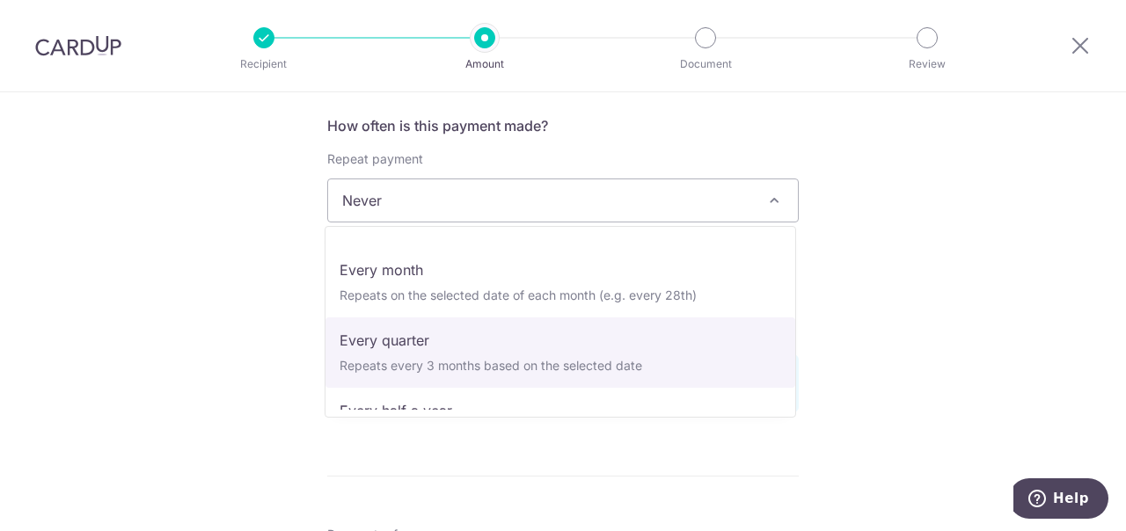
scroll to position [176, 0]
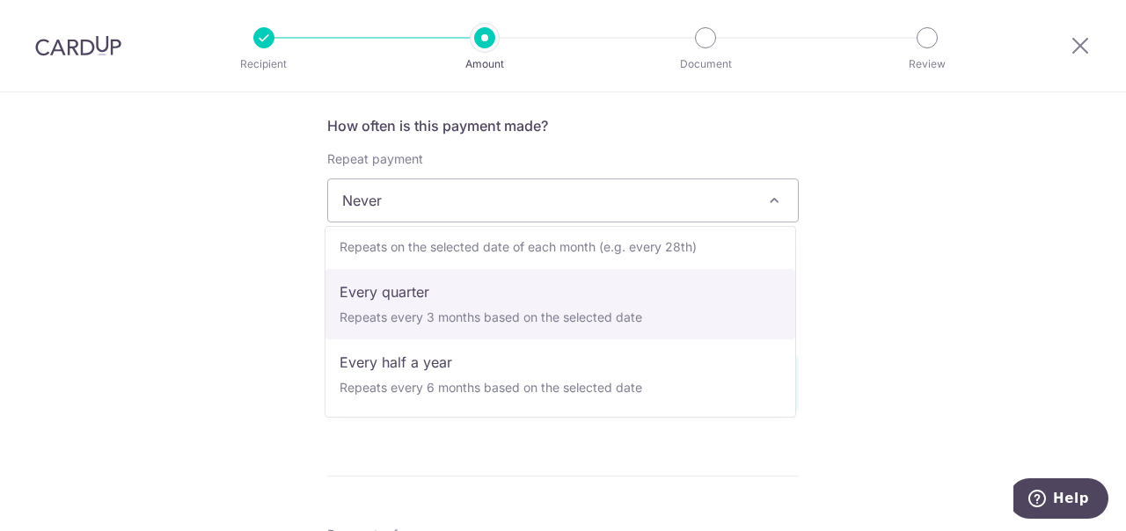
select select "4"
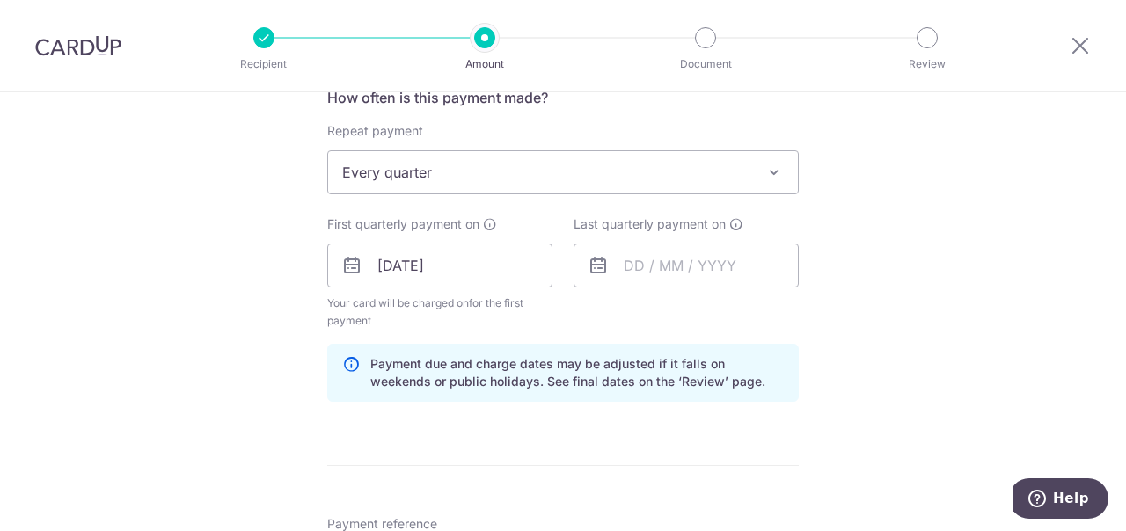
scroll to position [687, 0]
click at [637, 268] on input "text" at bounding box center [685, 265] width 225 height 44
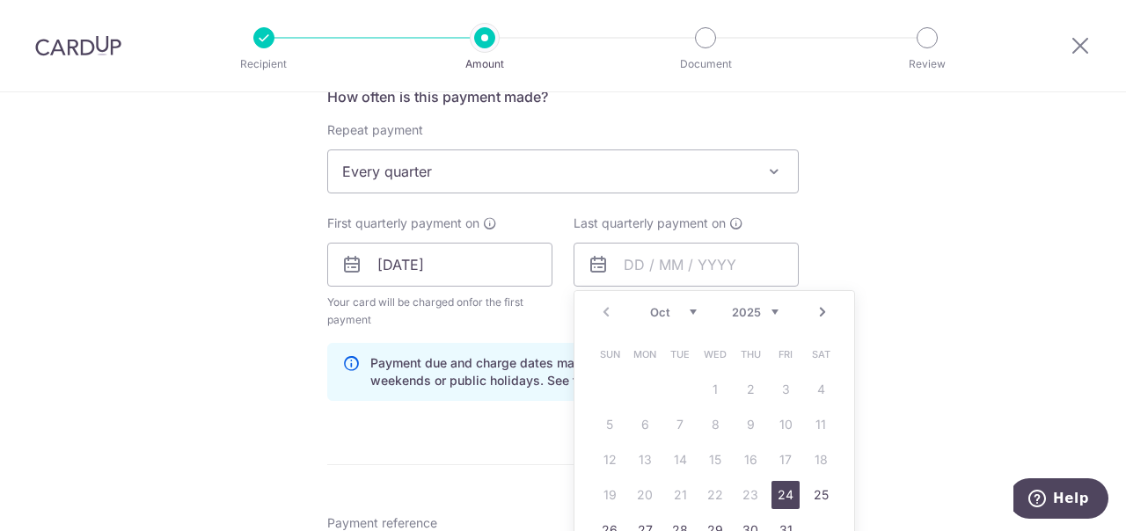
click at [820, 310] on link "Next" at bounding box center [822, 312] width 21 height 21
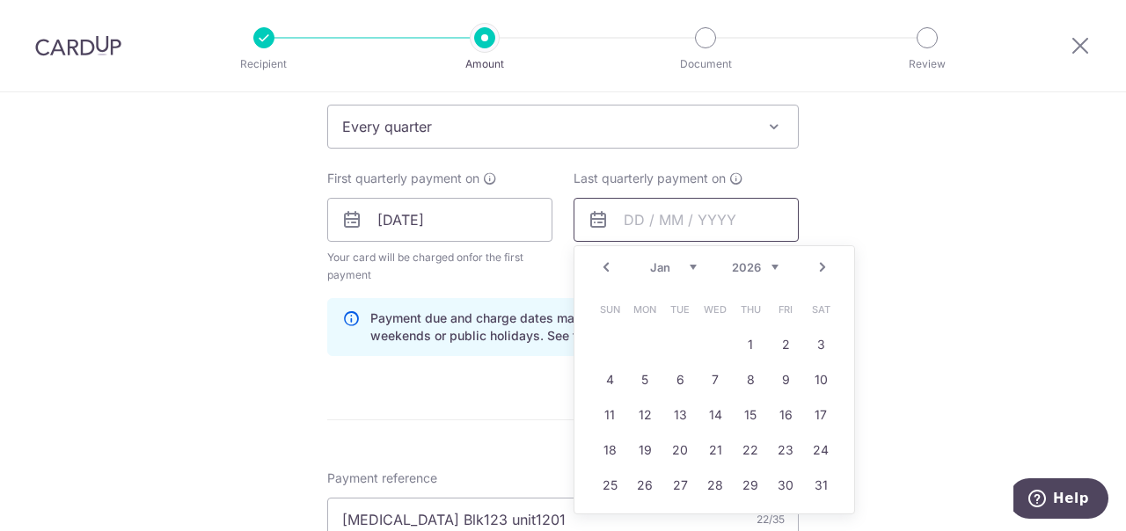
scroll to position [742, 0]
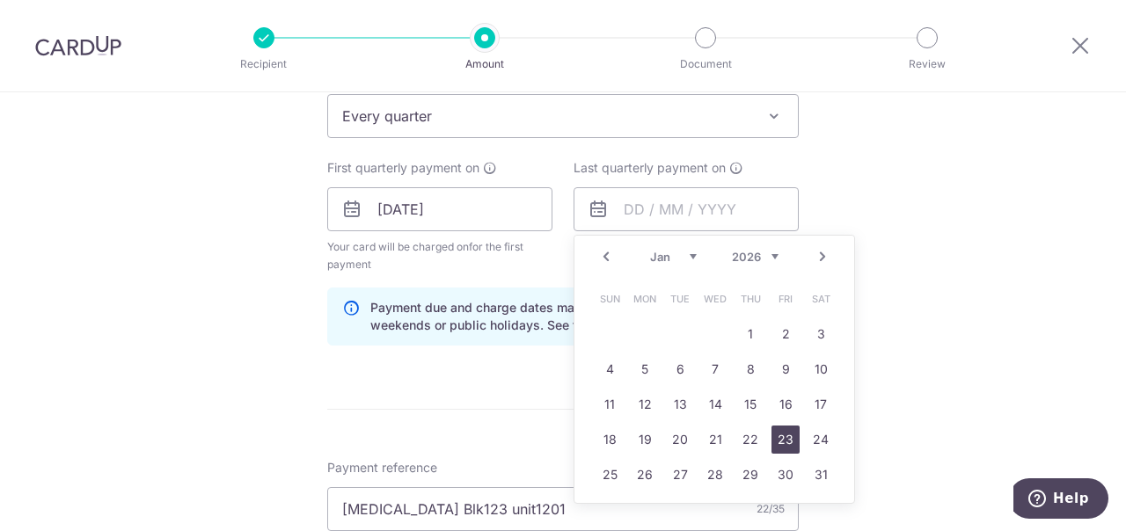
click at [781, 440] on link "23" at bounding box center [785, 440] width 28 height 28
type input "[DATE]"
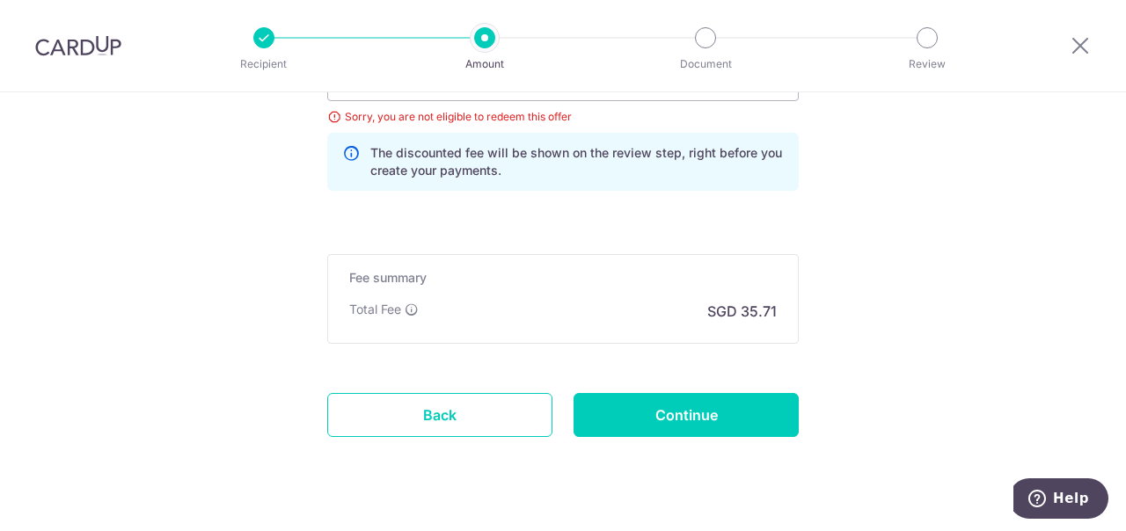
scroll to position [1319, 0]
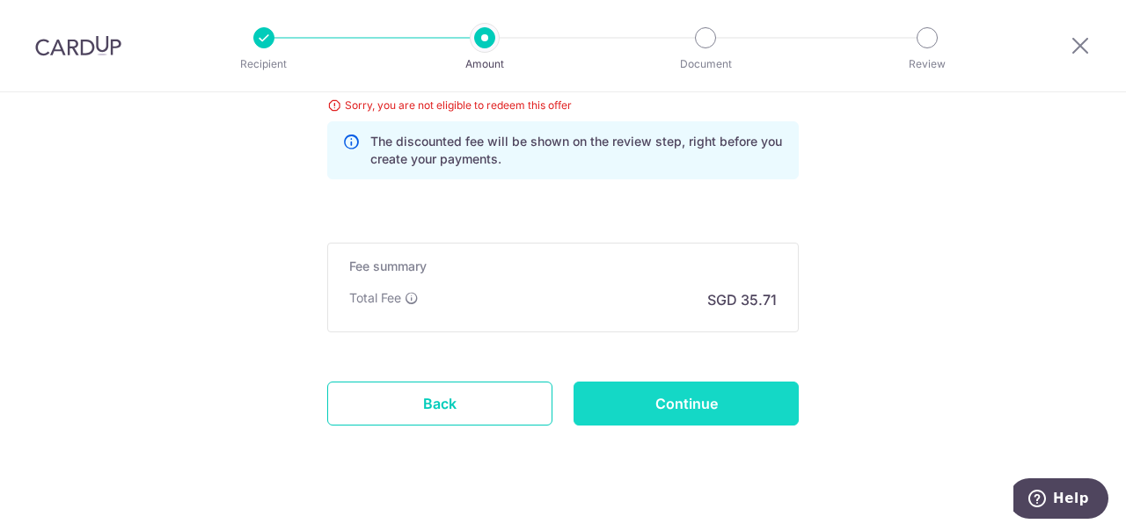
click at [651, 400] on input "Continue" at bounding box center [685, 404] width 225 height 44
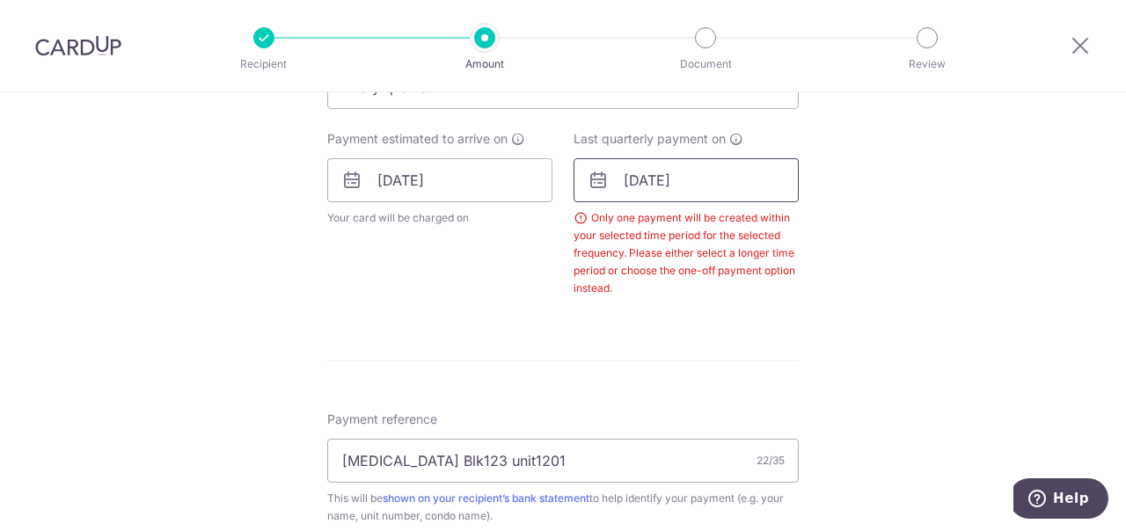
click at [703, 181] on input "[DATE]" at bounding box center [685, 180] width 225 height 44
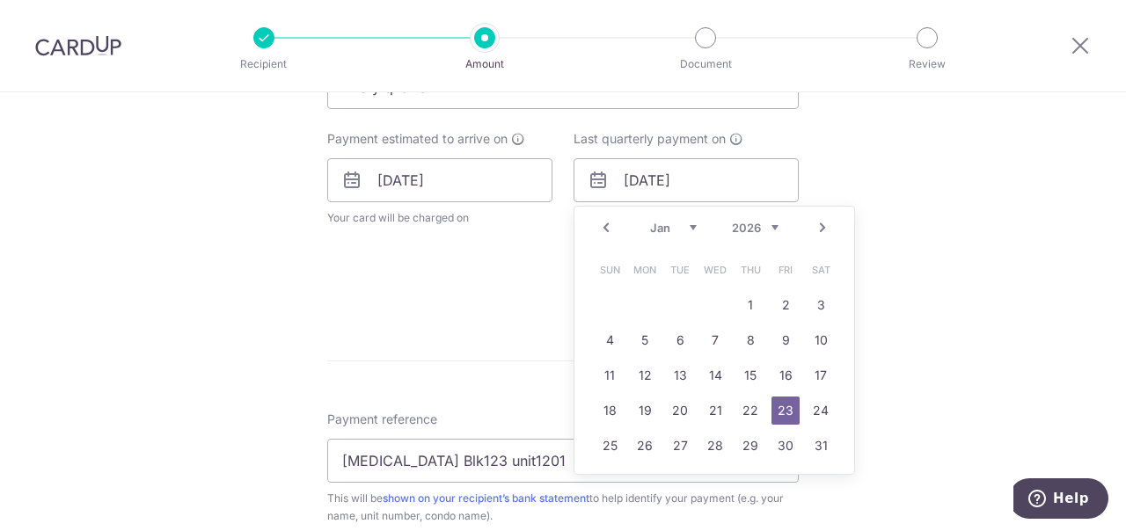
click at [819, 224] on link "Next" at bounding box center [822, 227] width 21 height 21
click at [781, 401] on link "24" at bounding box center [785, 411] width 28 height 28
type input "[DATE]"
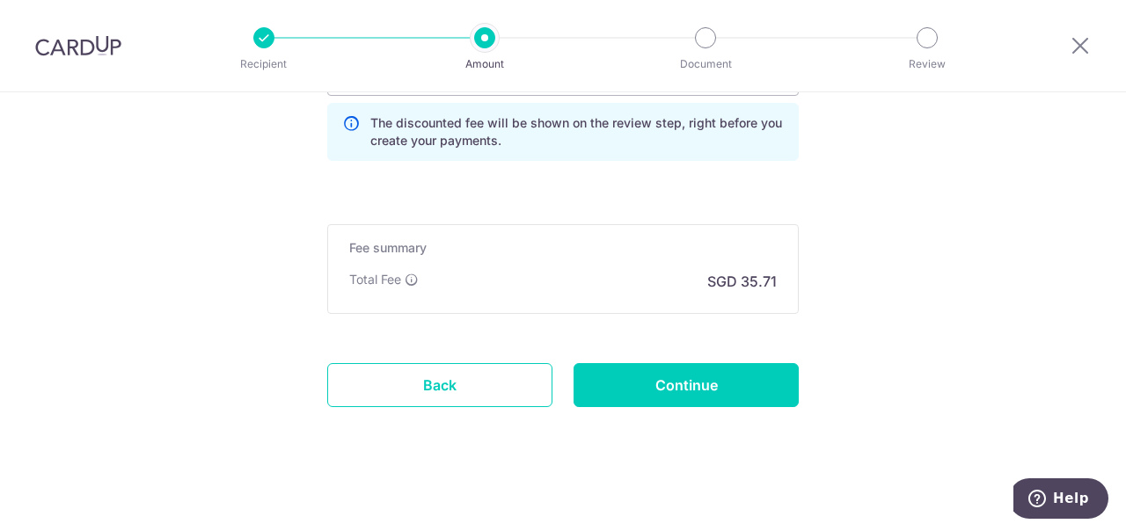
scroll to position [1373, 0]
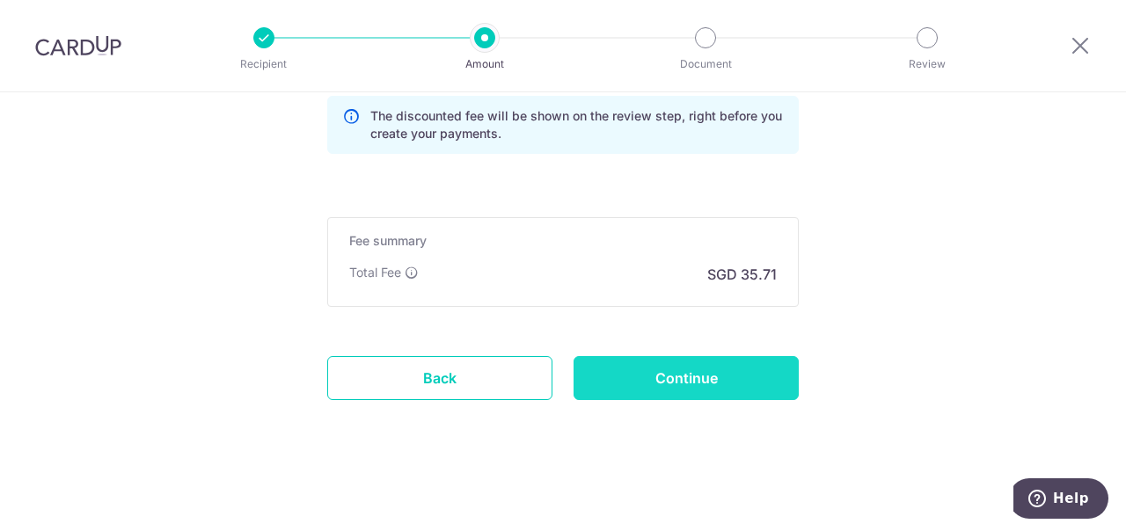
click at [694, 375] on input "Continue" at bounding box center [685, 378] width 225 height 44
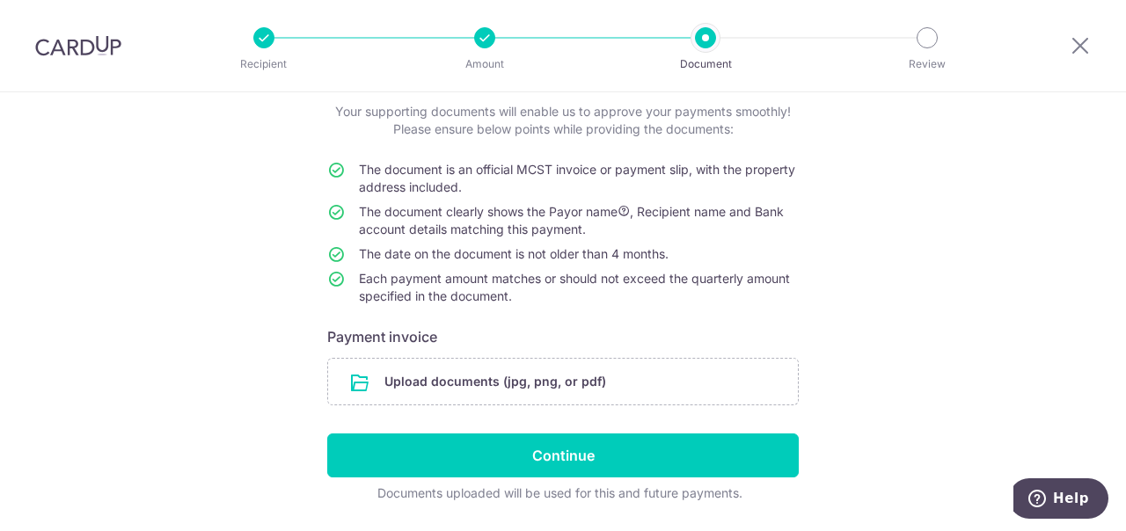
scroll to position [114, 0]
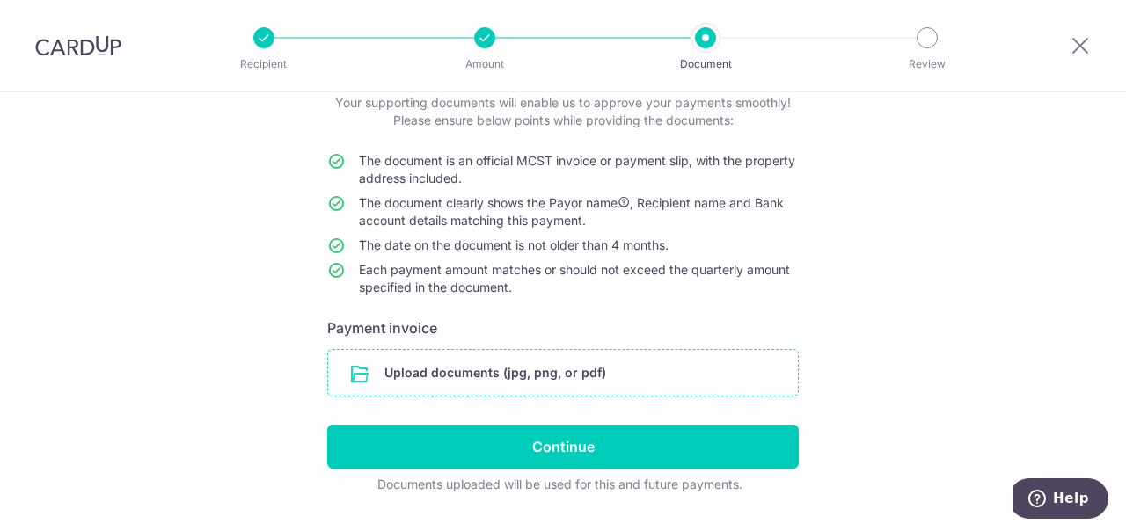
click at [511, 375] on input "file" at bounding box center [563, 373] width 470 height 46
click at [433, 375] on input "file" at bounding box center [563, 373] width 470 height 46
click at [498, 375] on input "file" at bounding box center [563, 373] width 470 height 46
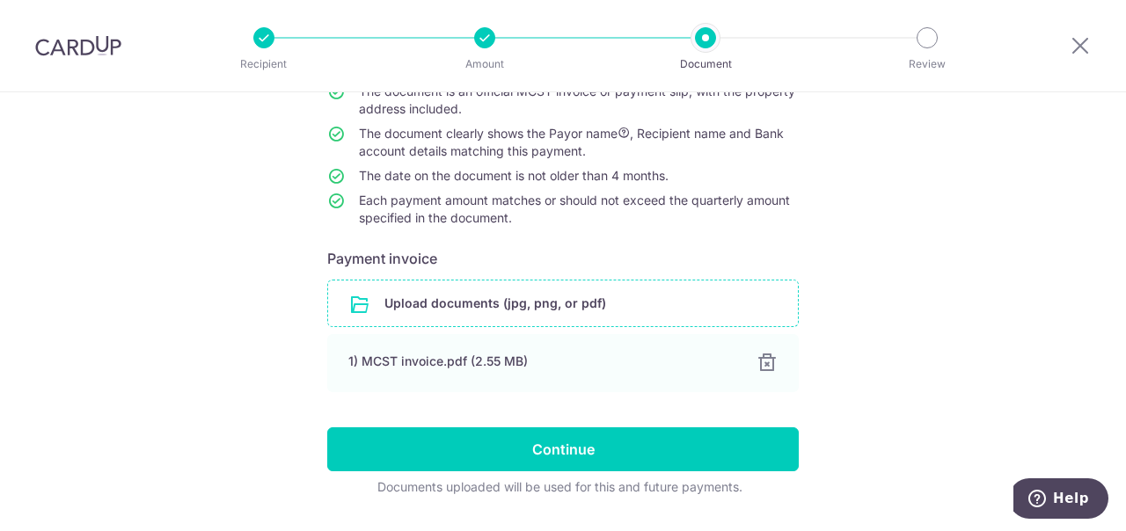
scroll to position [231, 0]
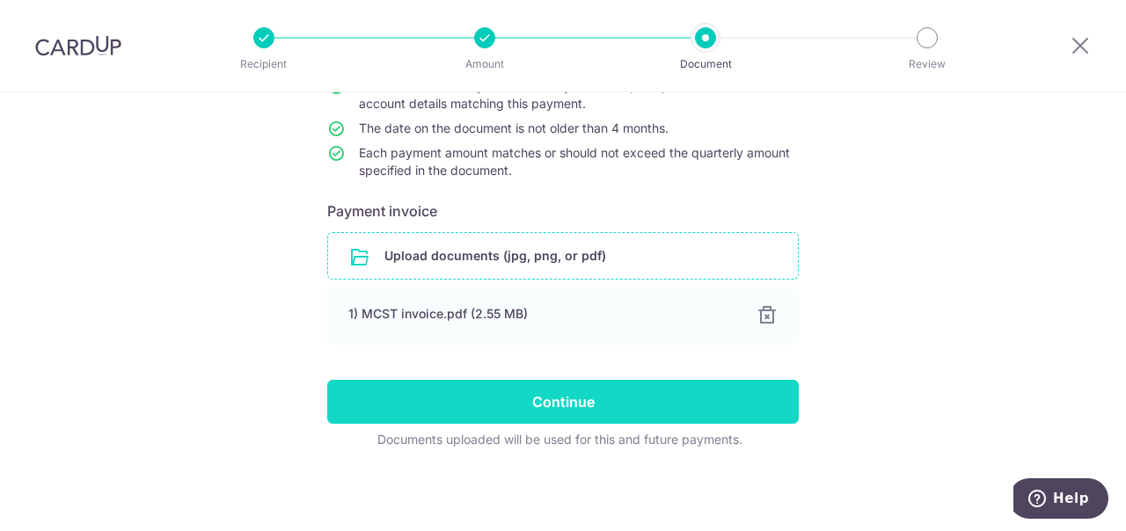
click at [528, 403] on input "Continue" at bounding box center [562, 402] width 471 height 44
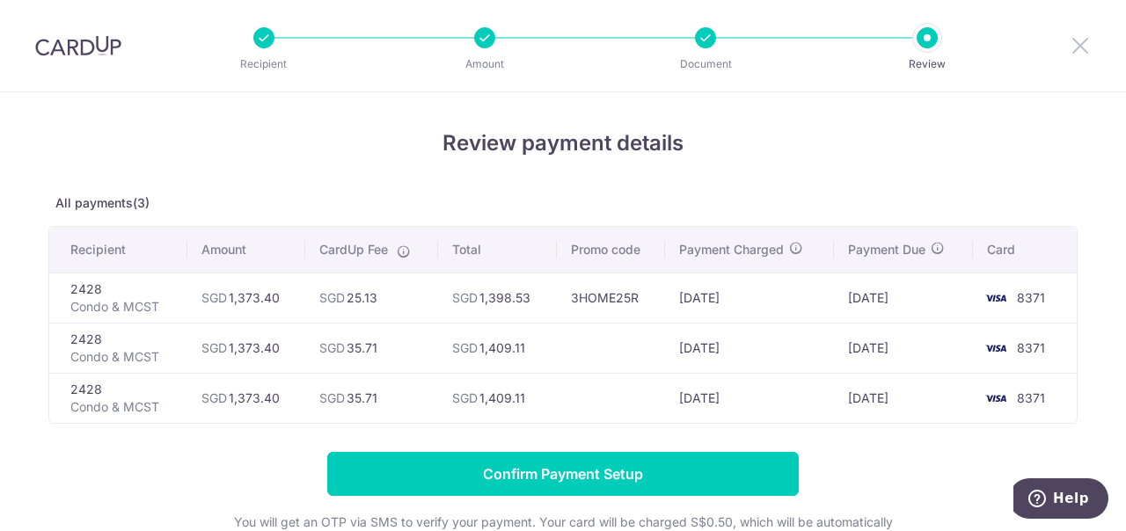
click at [1078, 46] on icon at bounding box center [1079, 45] width 21 height 22
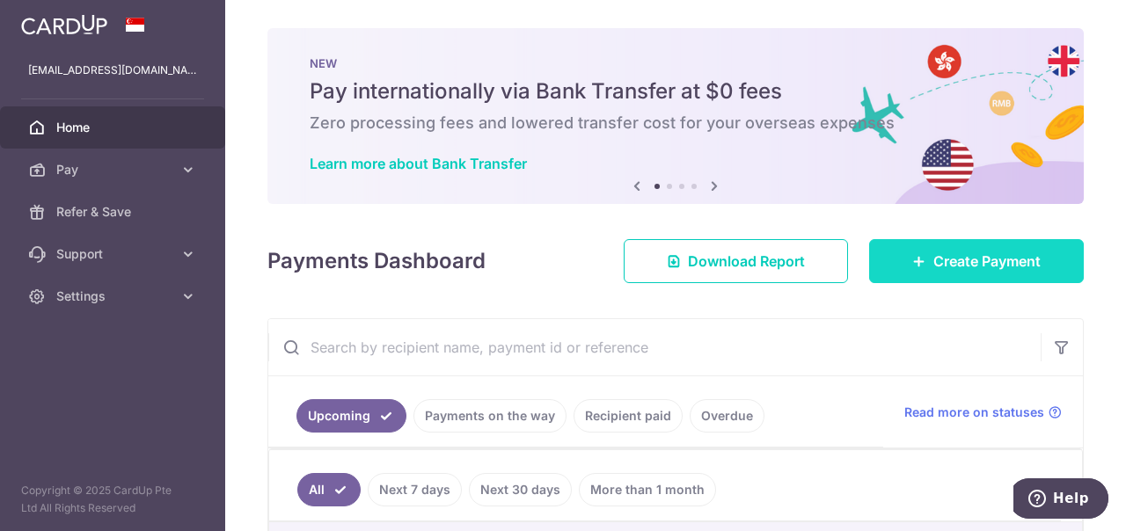
click at [978, 261] on span "Create Payment" at bounding box center [986, 261] width 107 height 21
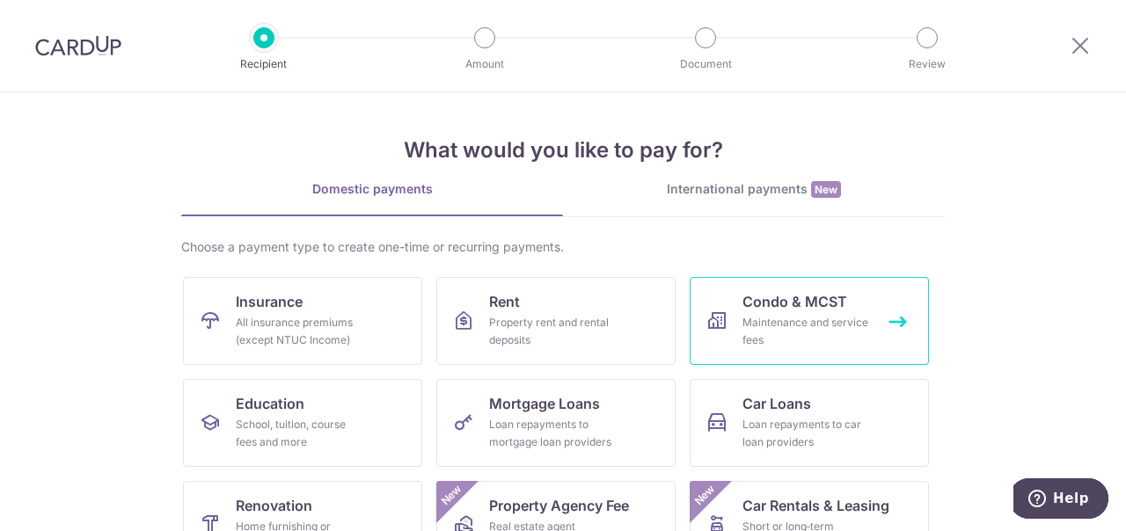
click at [819, 326] on div "Maintenance and service fees" at bounding box center [805, 331] width 127 height 35
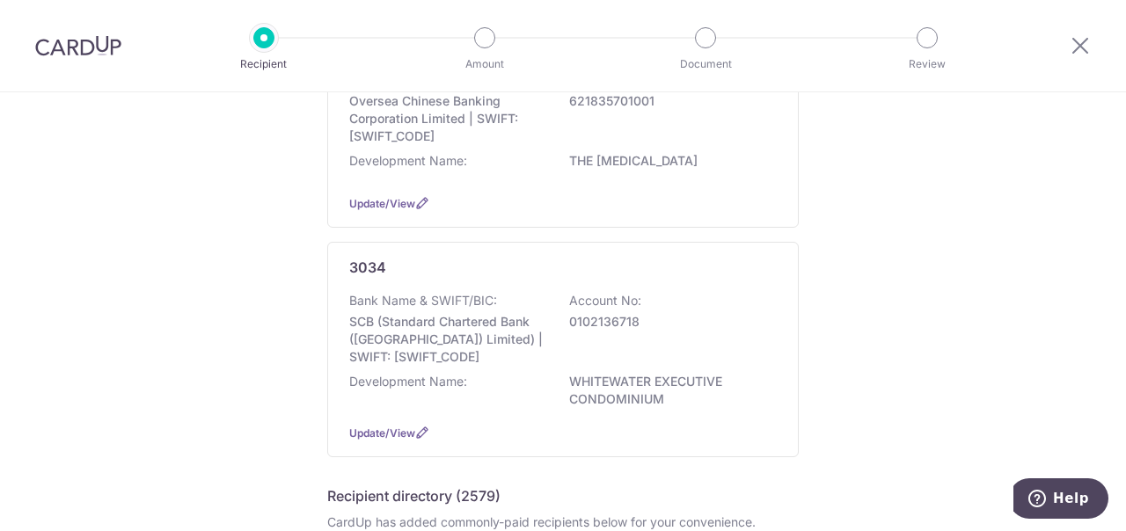
scroll to position [260, 0]
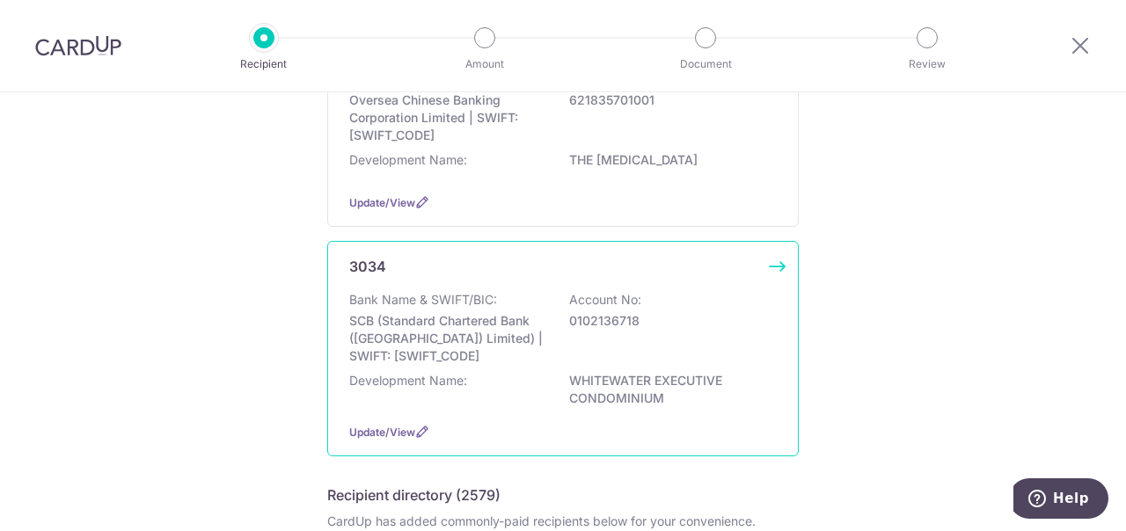
click at [455, 346] on p "SCB (Standard Chartered Bank ([GEOGRAPHIC_DATA]) Limited) | SWIFT: [SWIFT_CODE]" at bounding box center [447, 338] width 197 height 53
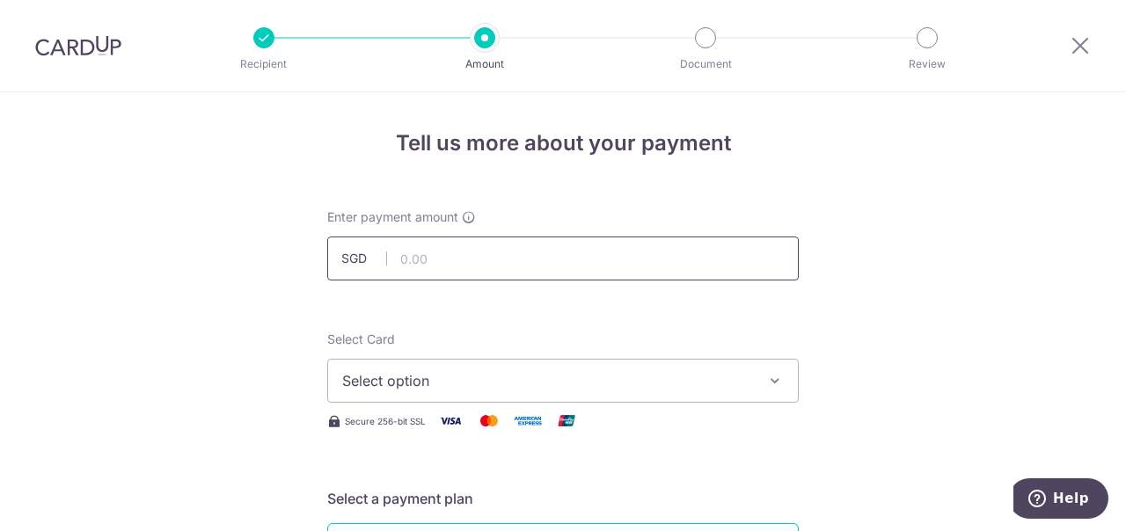
click at [455, 254] on input "text" at bounding box center [562, 259] width 471 height 44
type input "1,098.72"
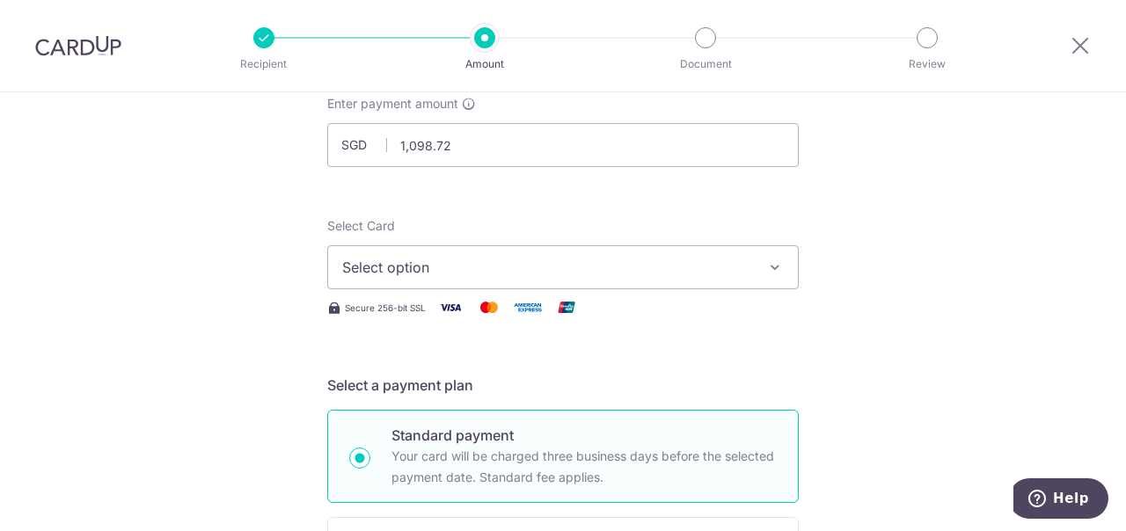
scroll to position [120, 0]
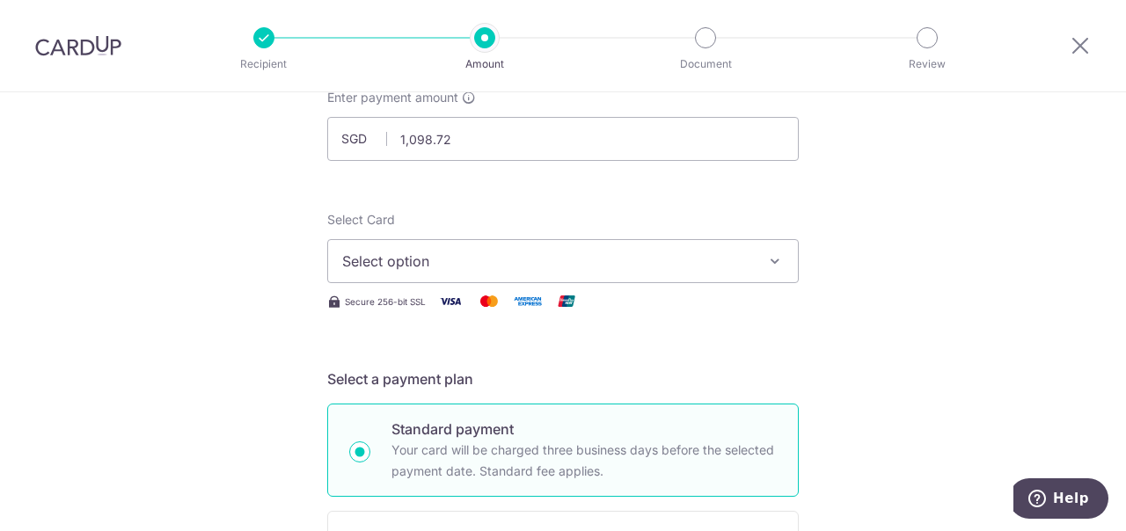
click at [573, 265] on span "Select option" at bounding box center [547, 261] width 410 height 21
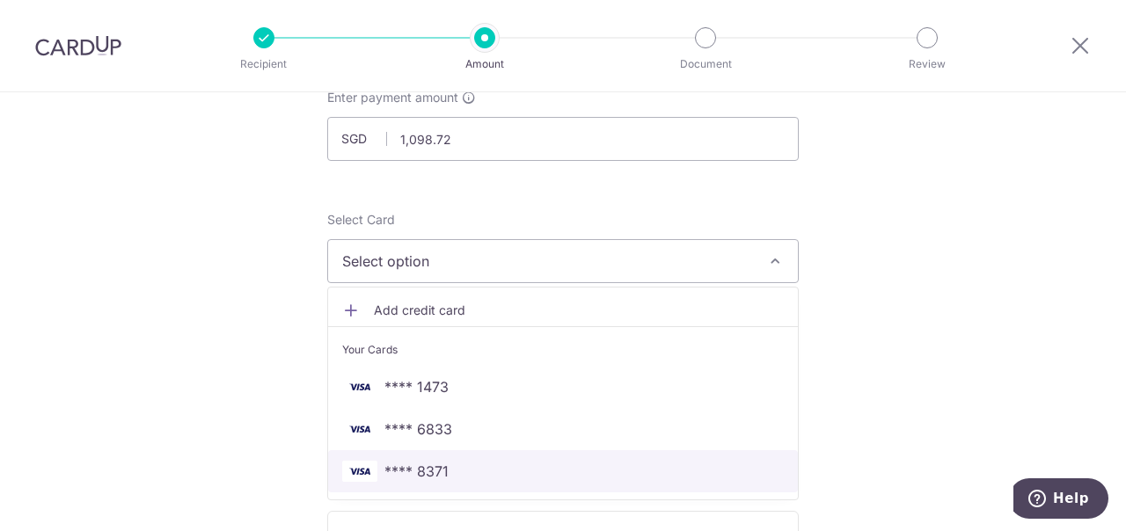
click at [428, 467] on span "**** 8371" at bounding box center [416, 471] width 64 height 21
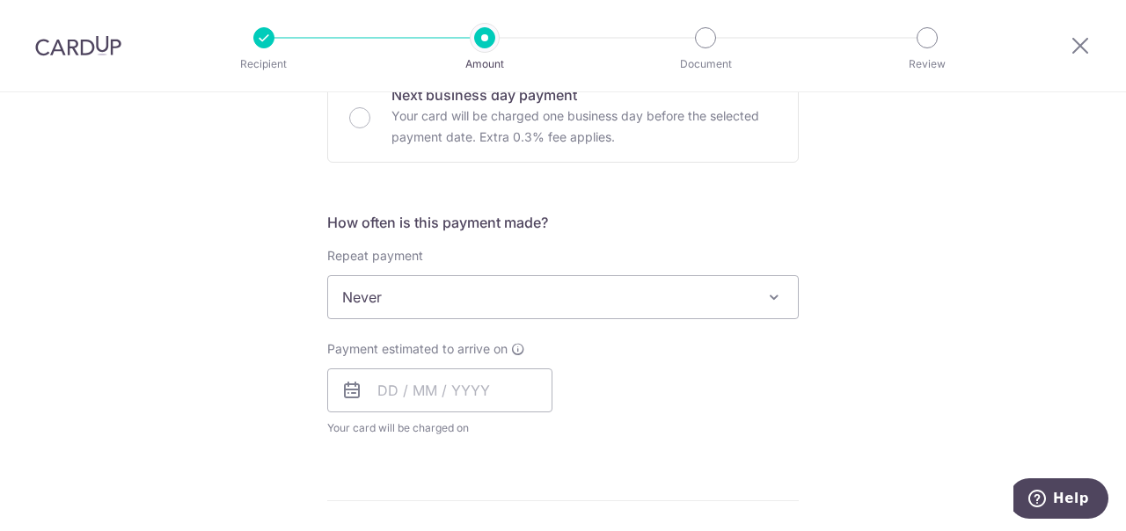
scroll to position [619, 0]
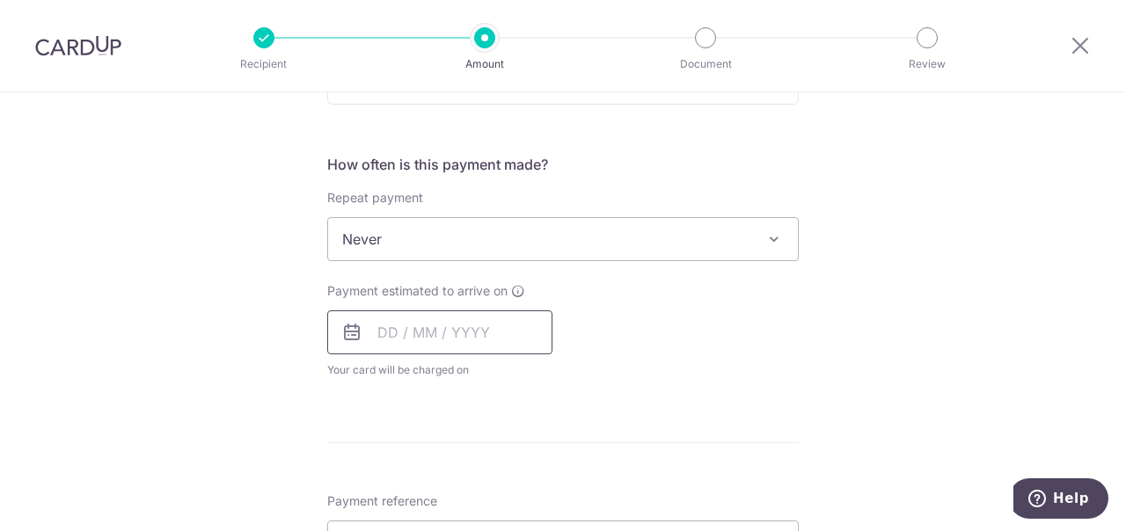
click at [392, 332] on input "text" at bounding box center [439, 332] width 225 height 44
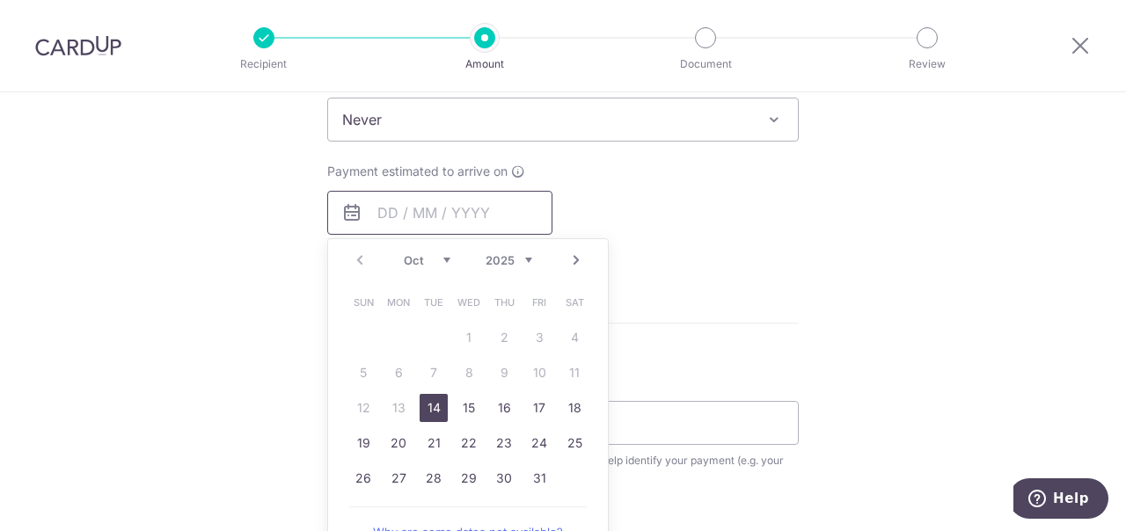
scroll to position [740, 0]
click at [534, 437] on link "24" at bounding box center [539, 442] width 28 height 28
type input "[DATE]"
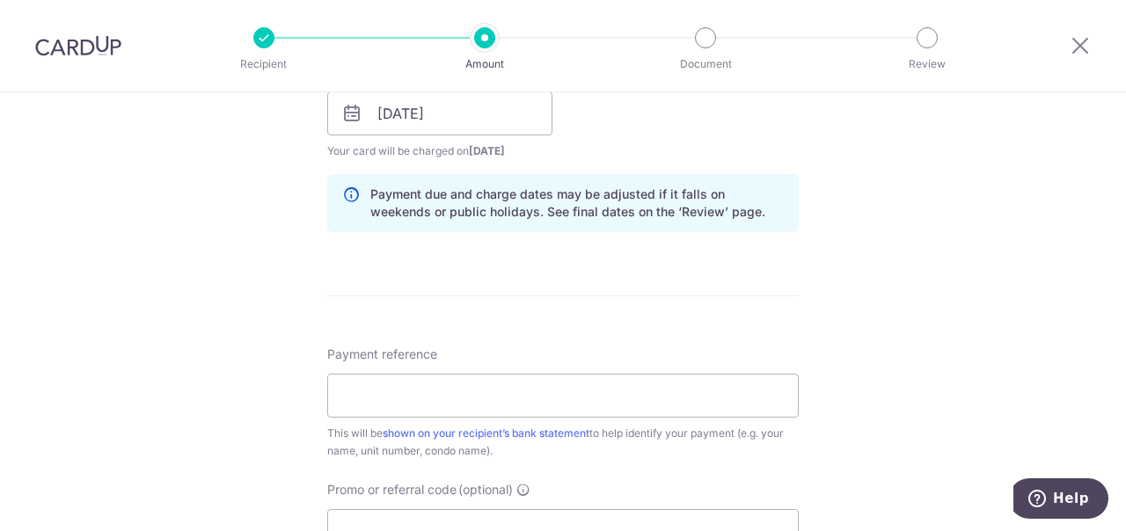
scroll to position [913, 0]
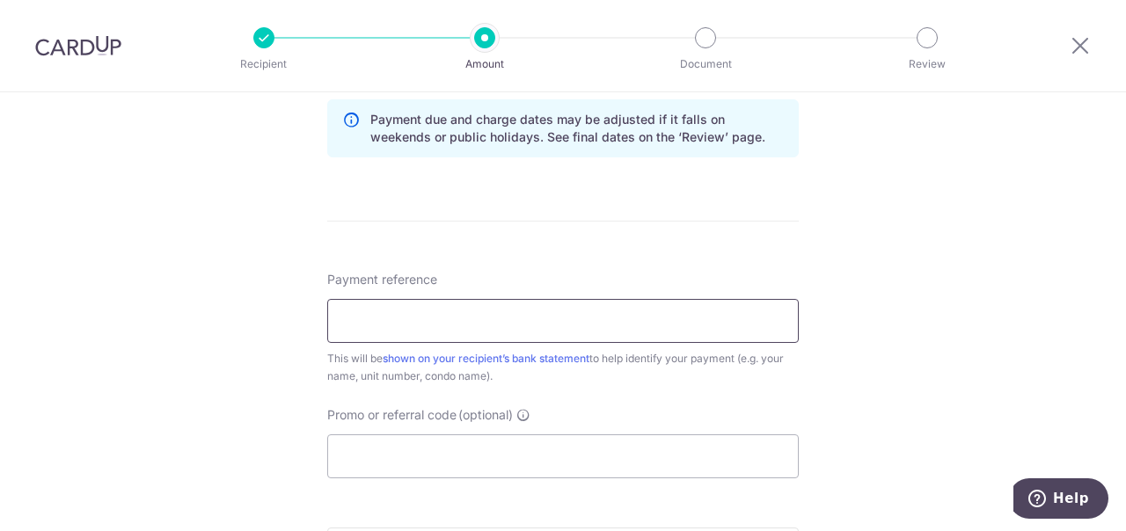
click at [450, 334] on input "Payment reference" at bounding box center [562, 321] width 471 height 44
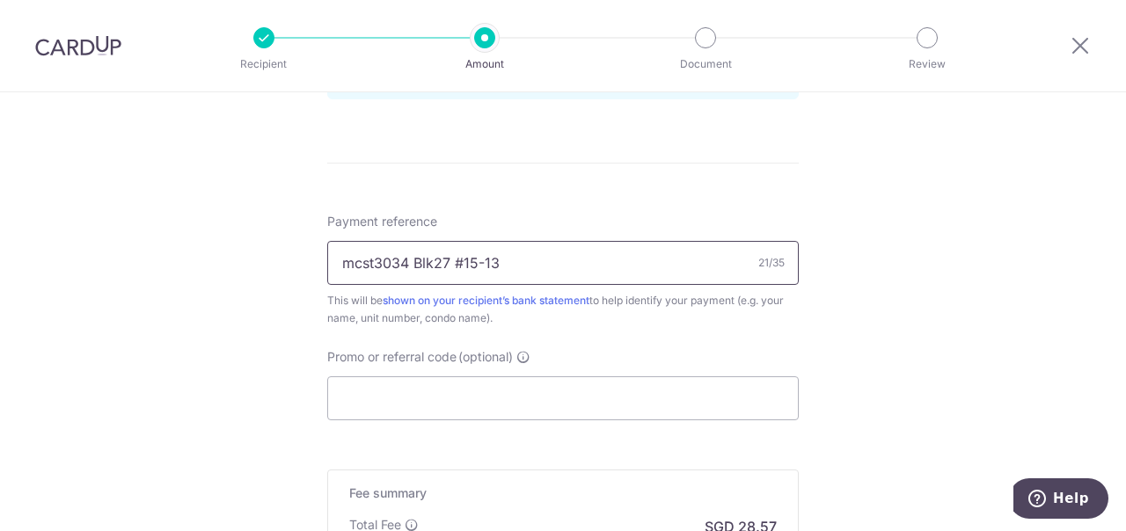
scroll to position [1004, 0]
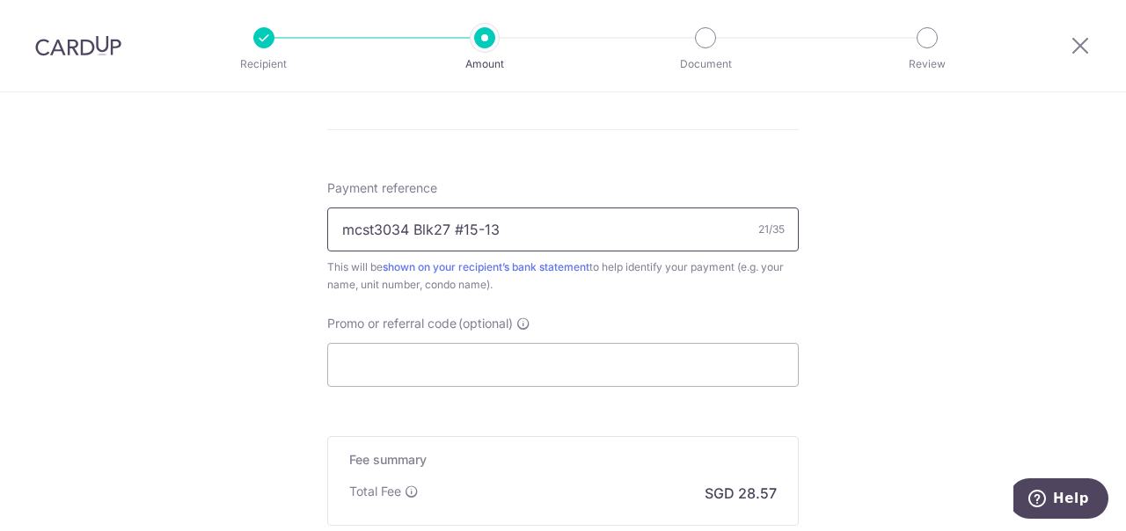
type input "mcst3034 Blk27 #15-13"
click at [382, 371] on input "Promo or referral code (optional)" at bounding box center [562, 365] width 471 height 44
paste input "OCBC90N155"
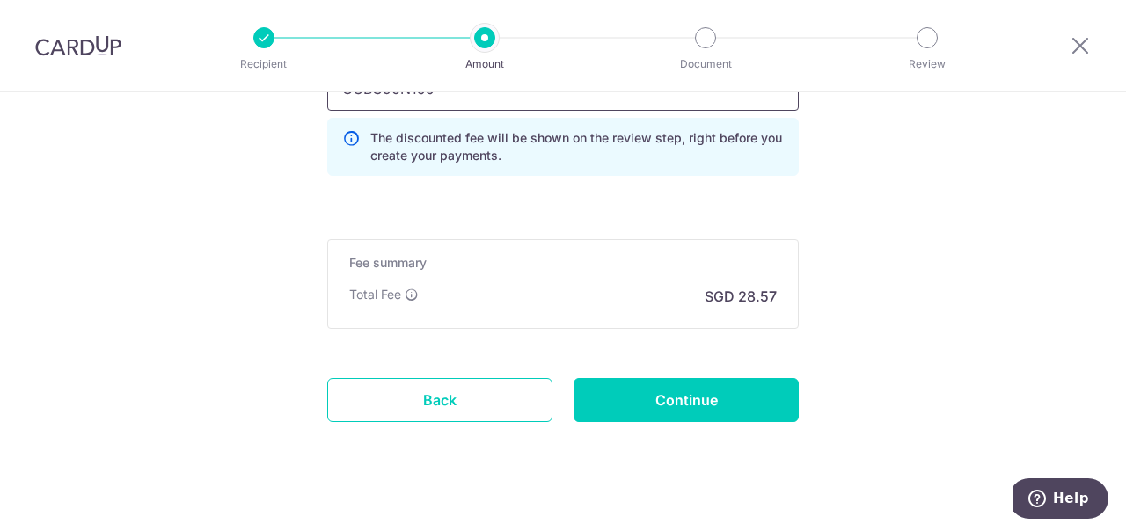
scroll to position [1303, 0]
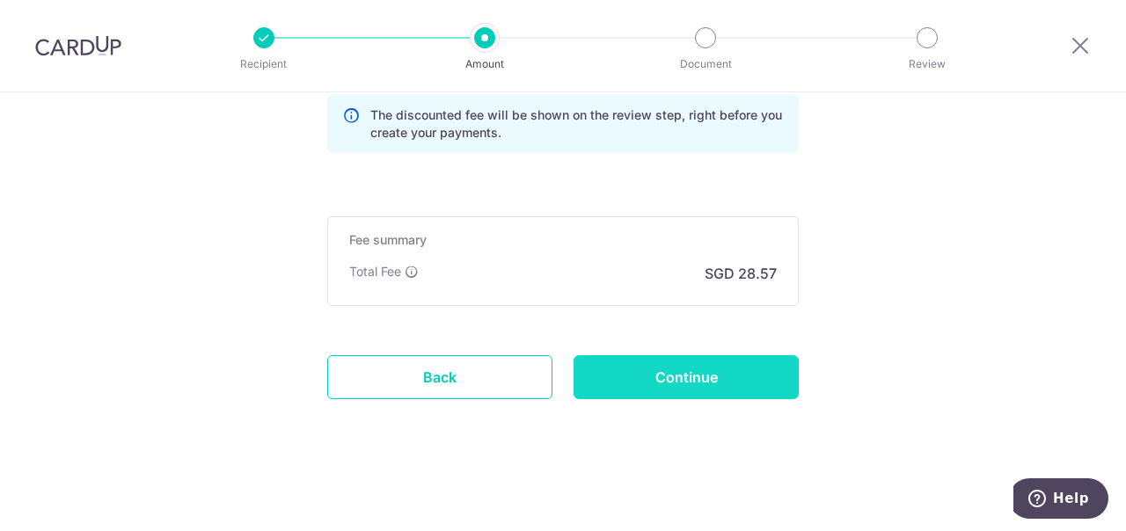
type input "OCBC90N155"
click at [674, 374] on input "Continue" at bounding box center [685, 377] width 225 height 44
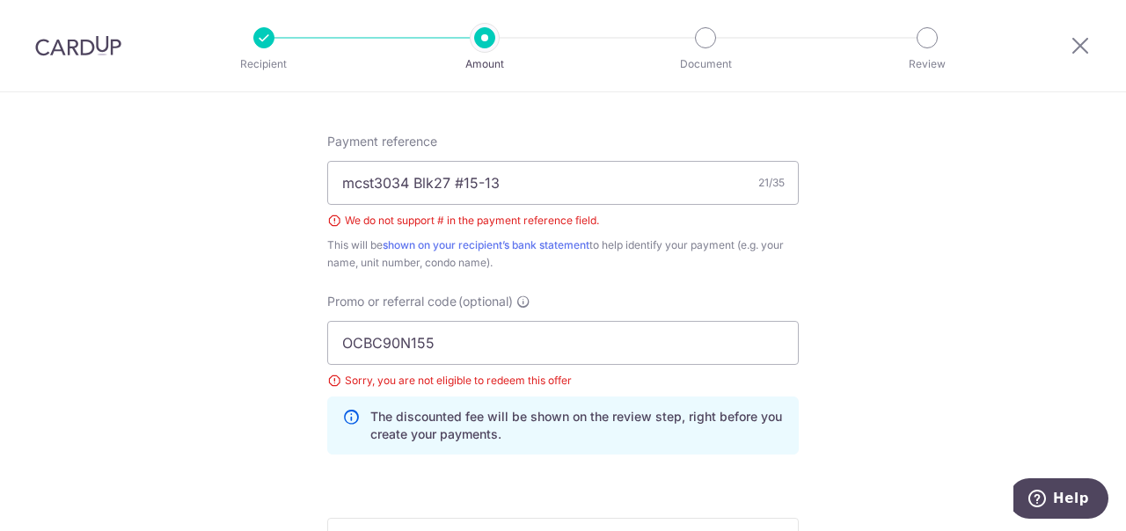
scroll to position [1012, 0]
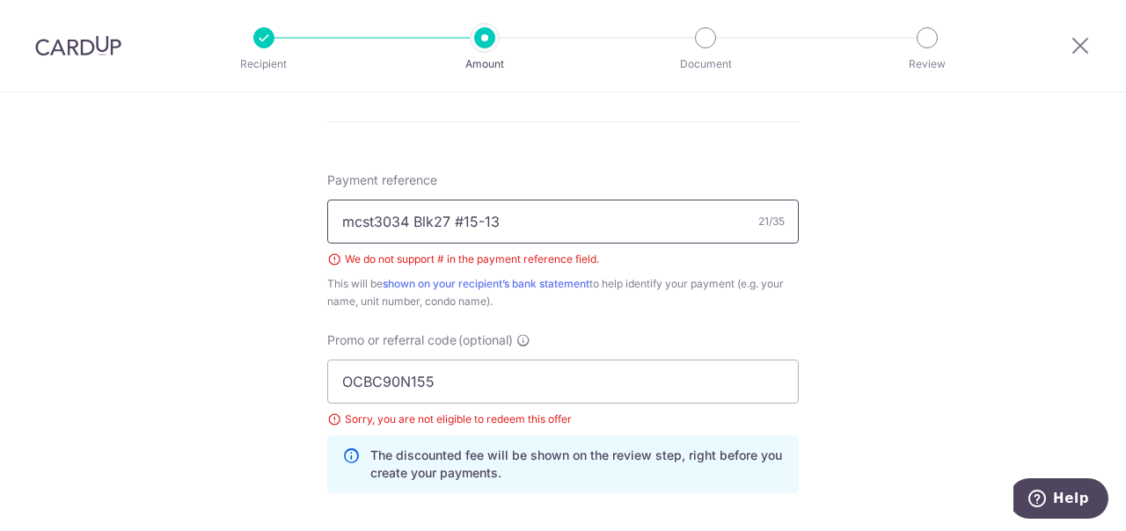
click at [464, 222] on input "mcst3034 Blk27 #15-13" at bounding box center [562, 222] width 471 height 44
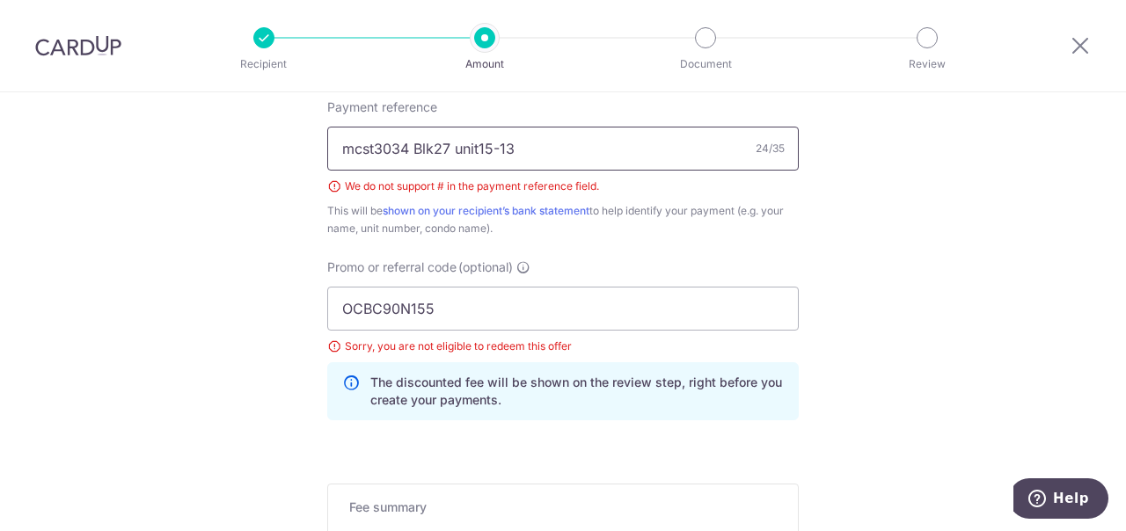
scroll to position [1086, 0]
type input "mcst3034 Blk27 unit15-13"
click at [448, 303] on input "OCBC90N155" at bounding box center [562, 308] width 471 height 44
drag, startPoint x: 448, startPoint y: 303, endPoint x: 390, endPoint y: 306, distance: 59.0
click at [390, 306] on input "OCBC90N155" at bounding box center [562, 308] width 471 height 44
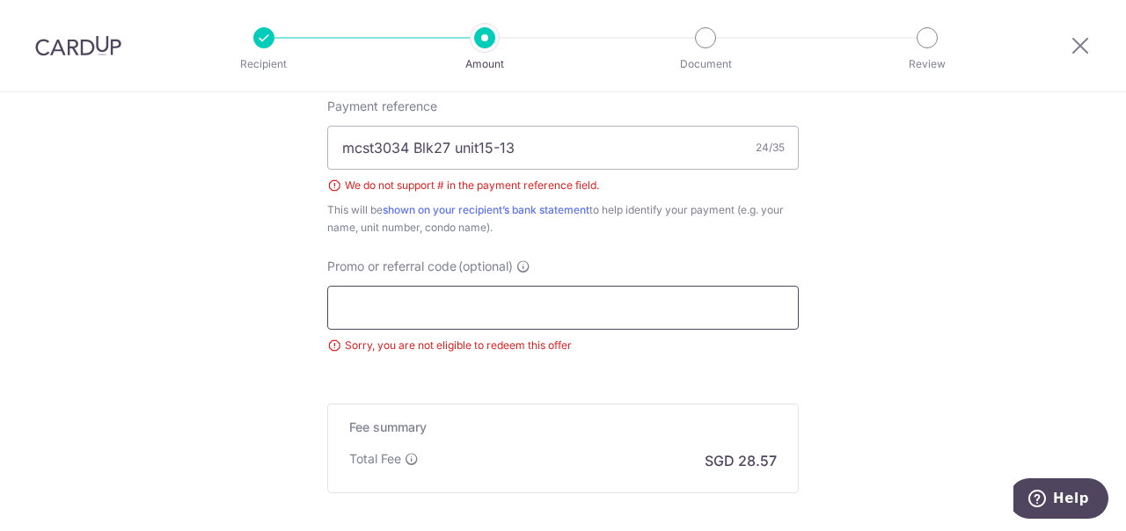
paste input "3HOME25R"
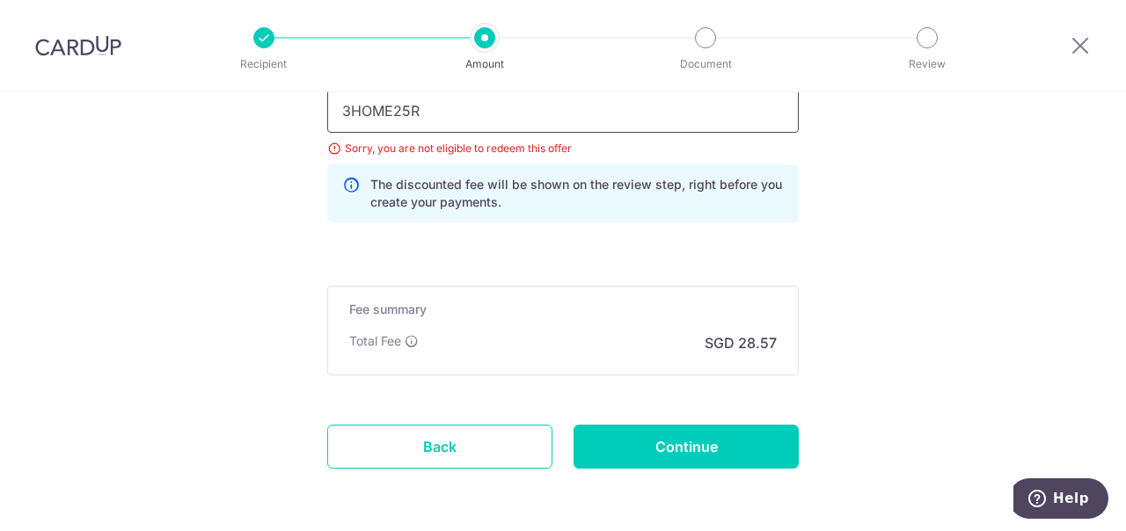
scroll to position [1284, 0]
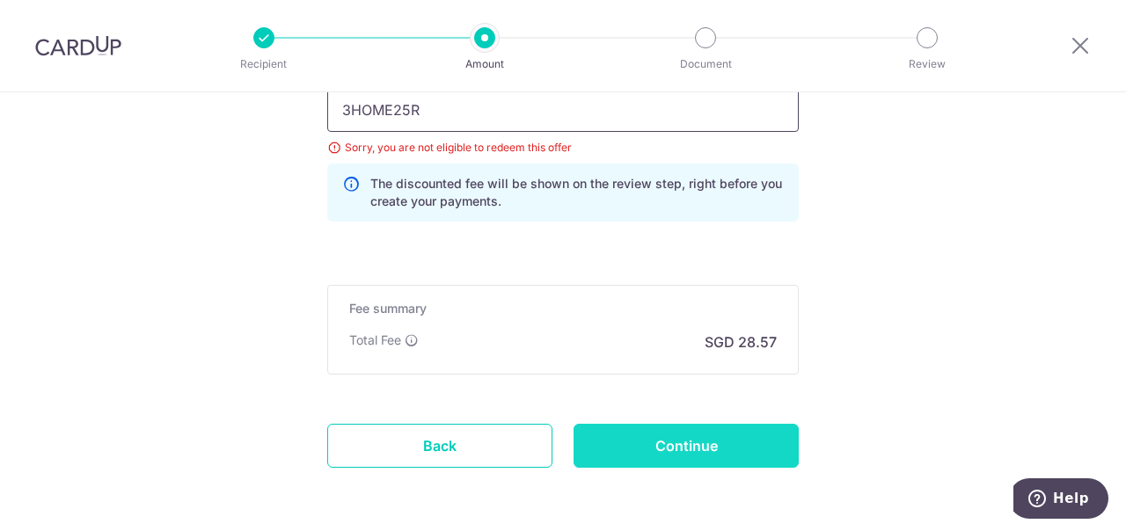
type input "3HOME25R"
click at [645, 450] on input "Continue" at bounding box center [685, 446] width 225 height 44
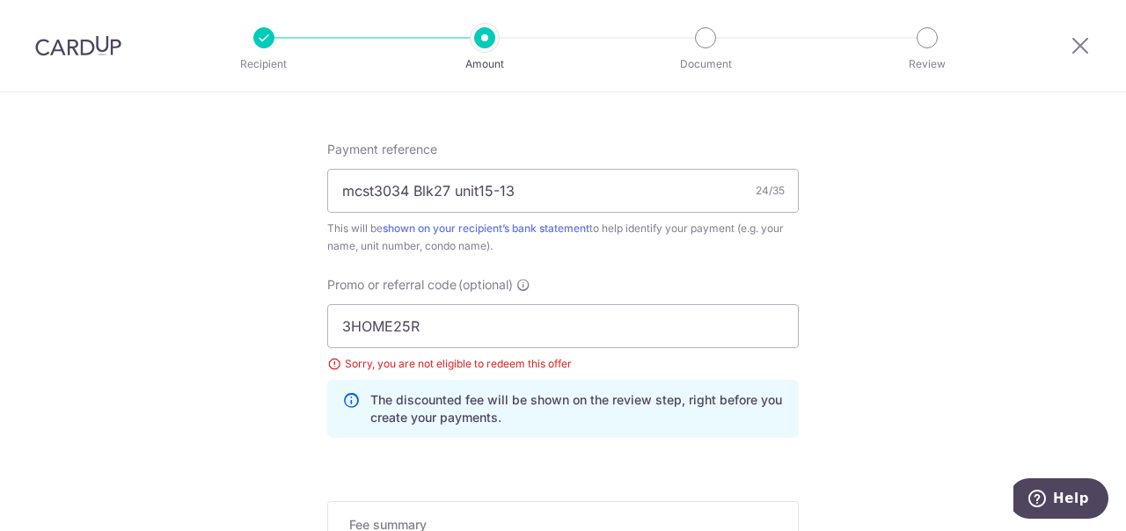
scroll to position [1045, 0]
click at [445, 324] on input "3HOME25R" at bounding box center [562, 325] width 471 height 44
type input "3"
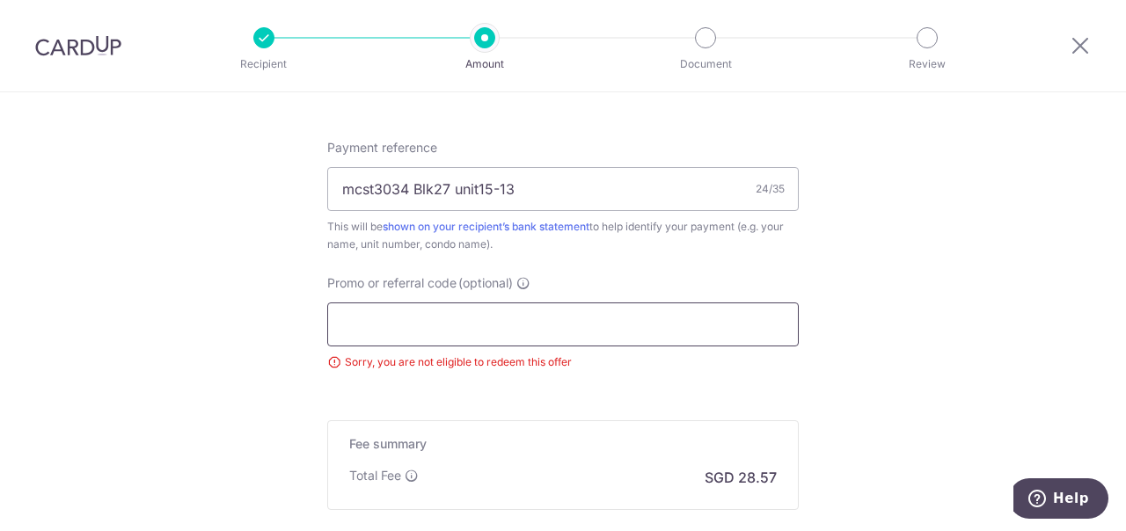
paste input "REC185"
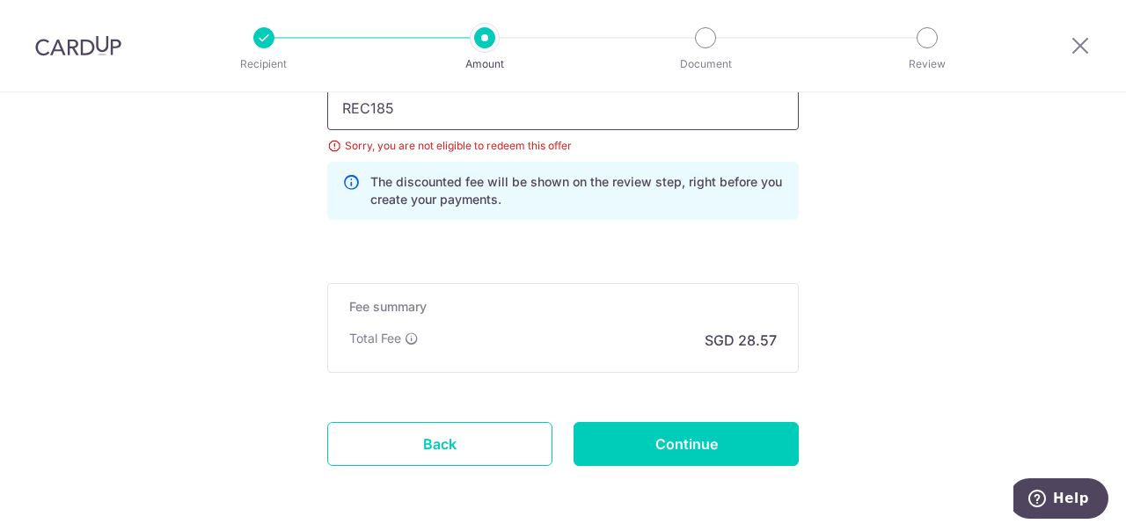
scroll to position [1328, 0]
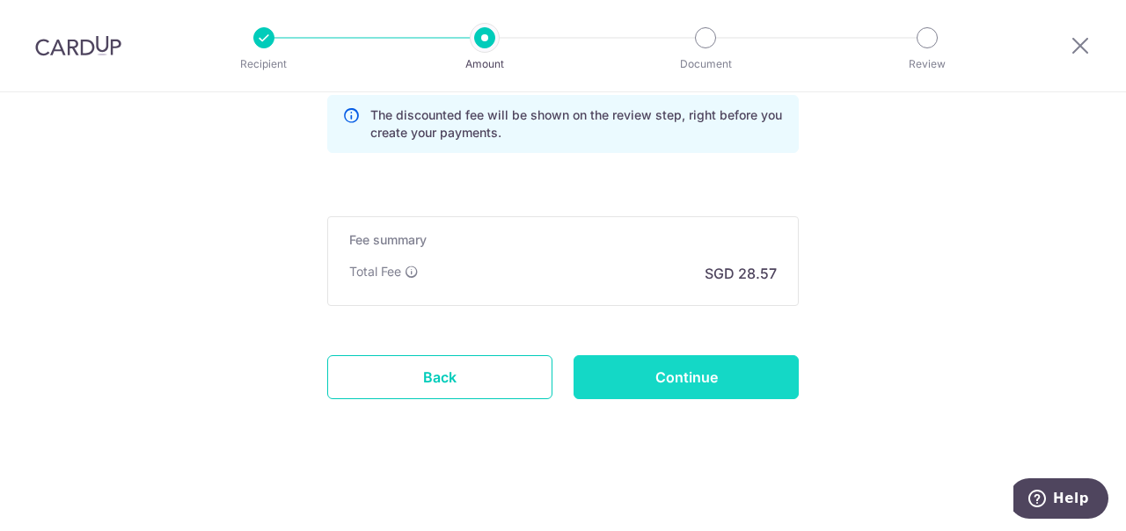
type input "REC185"
click at [623, 388] on input "Continue" at bounding box center [685, 377] width 225 height 44
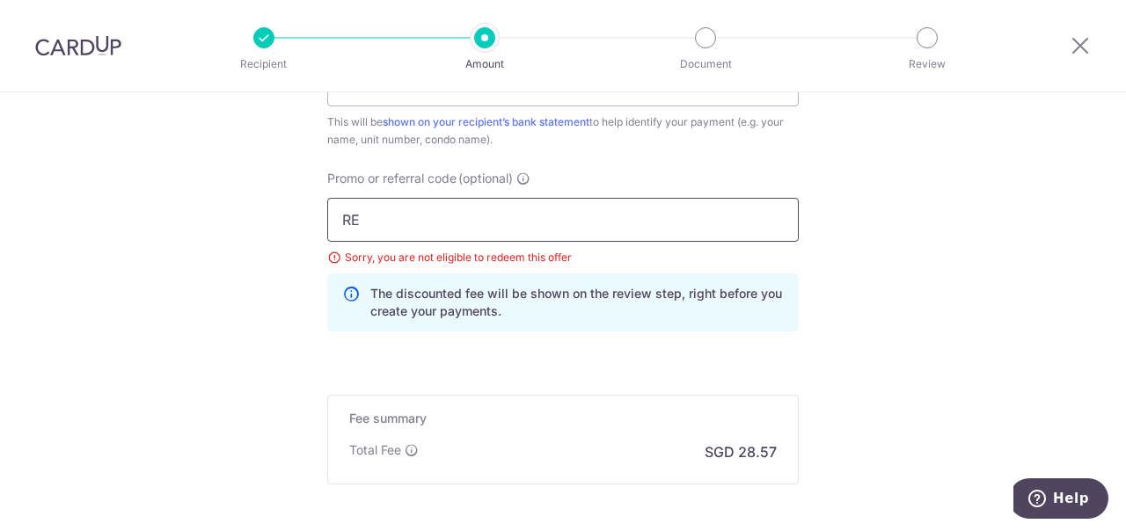
type input "R"
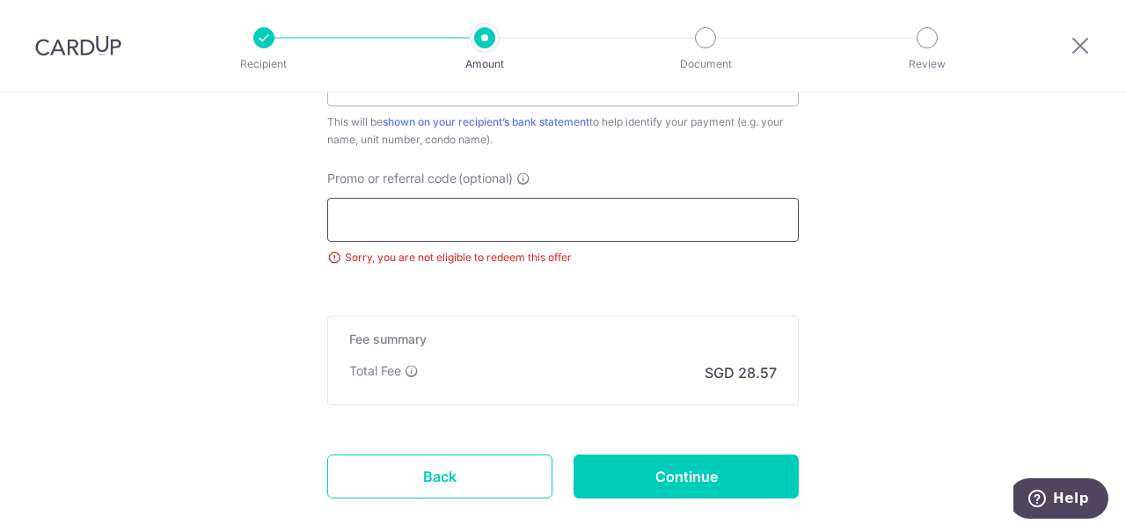
paste input "OCBC90NV"
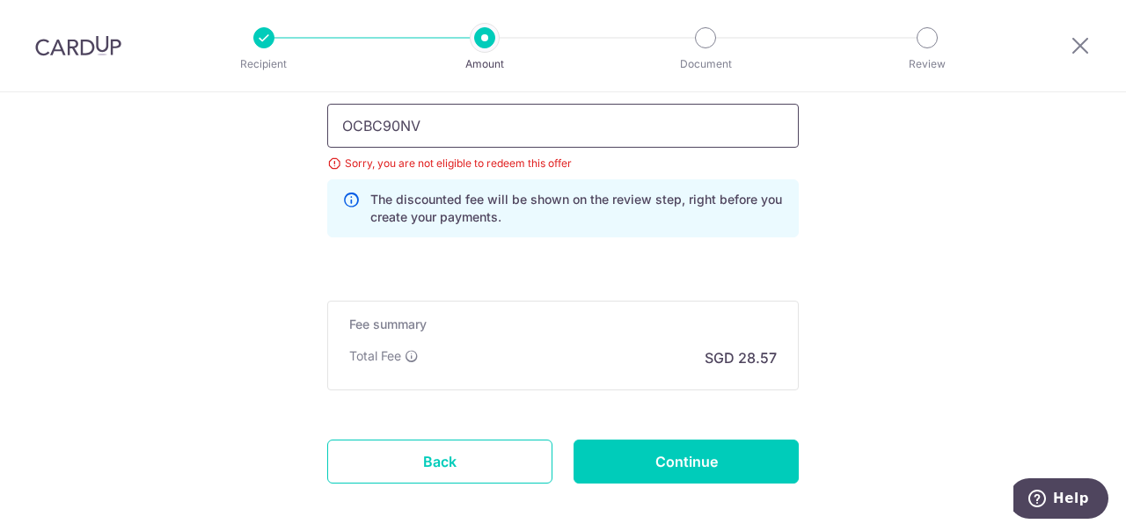
scroll to position [1287, 0]
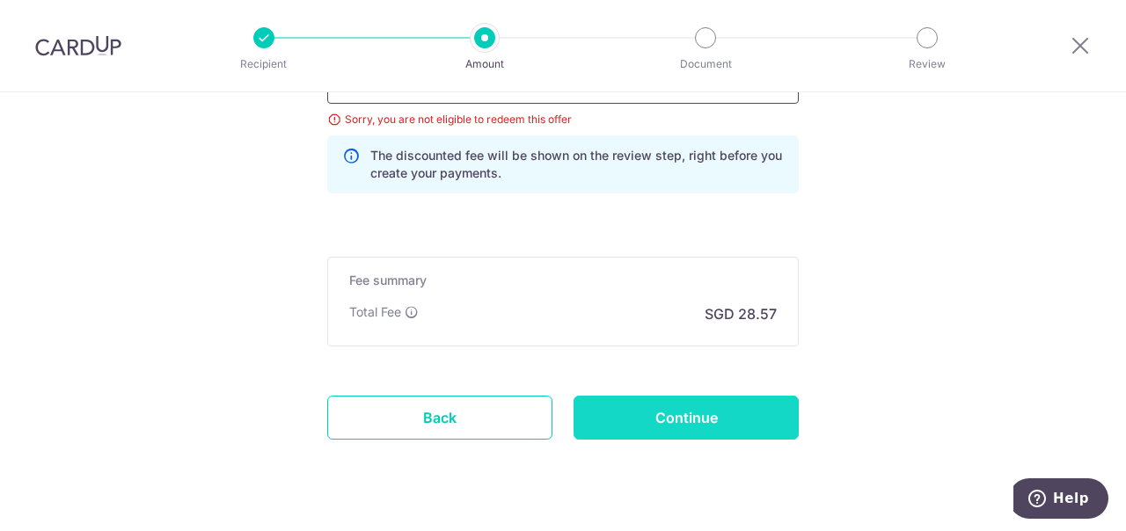
type input "OCBC90NV"
click at [687, 416] on input "Continue" at bounding box center [685, 418] width 225 height 44
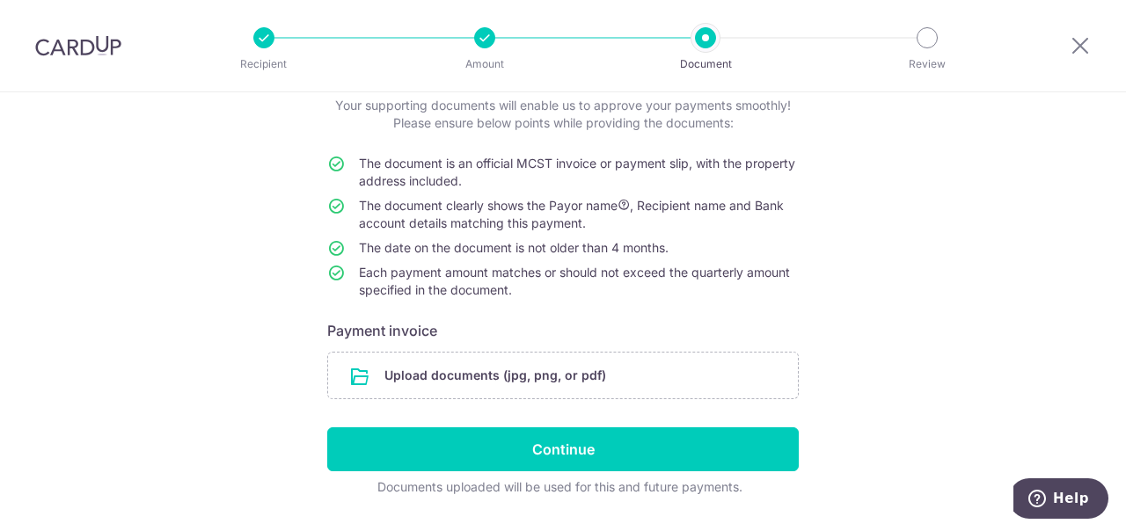
scroll to position [159, 0]
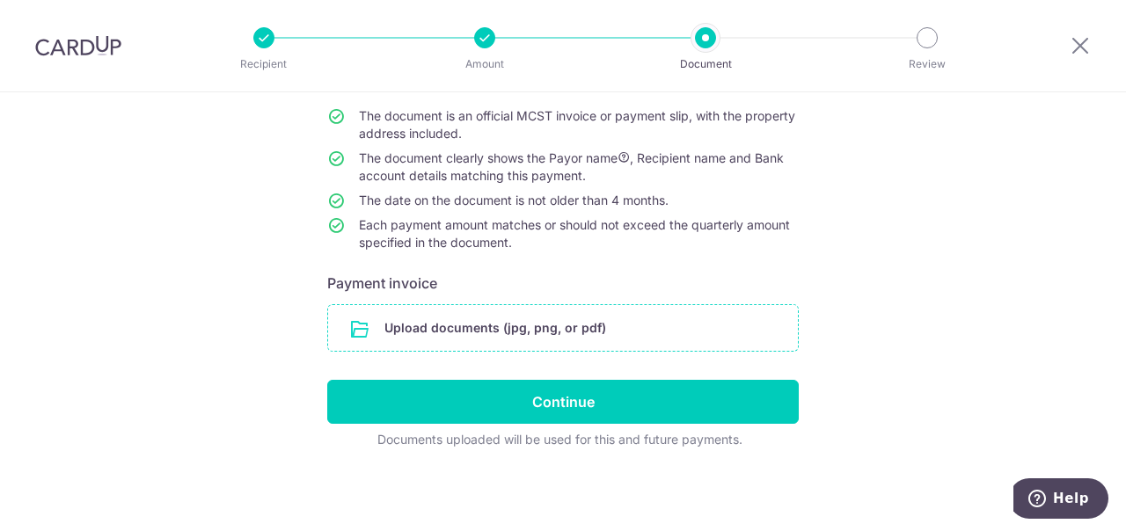
click at [447, 326] on input "file" at bounding box center [563, 328] width 470 height 46
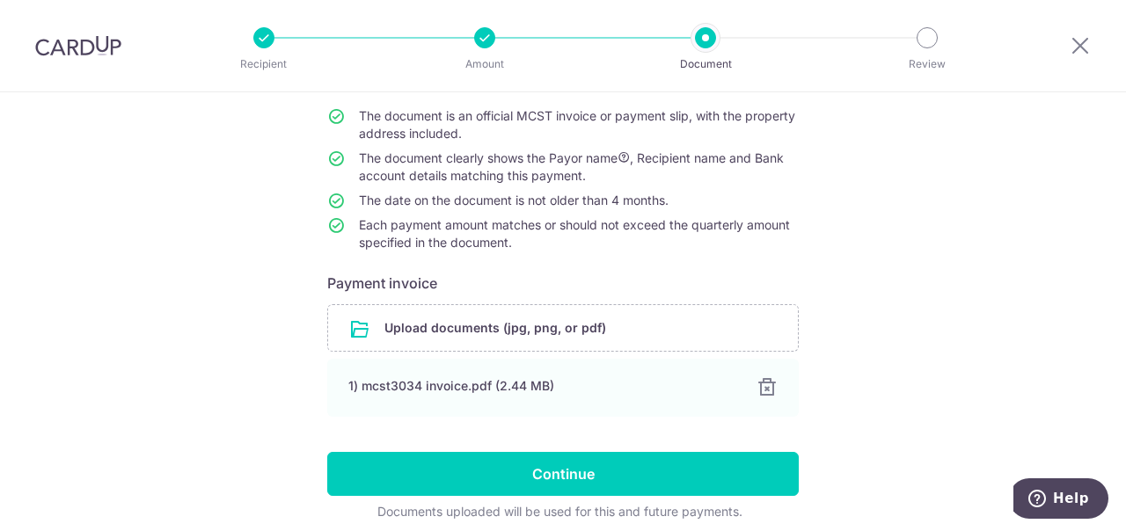
scroll to position [231, 0]
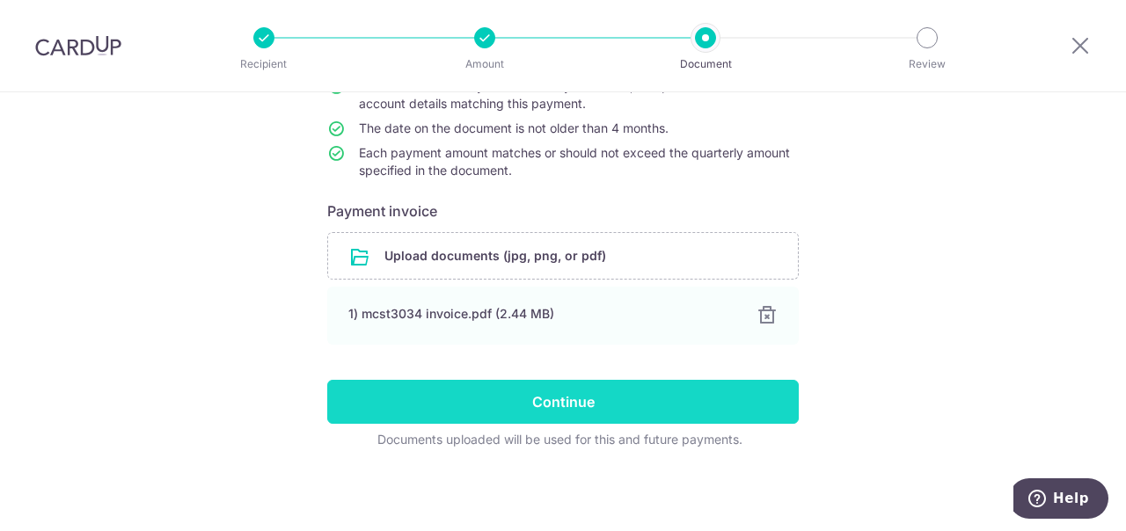
click at [563, 400] on input "Continue" at bounding box center [562, 402] width 471 height 44
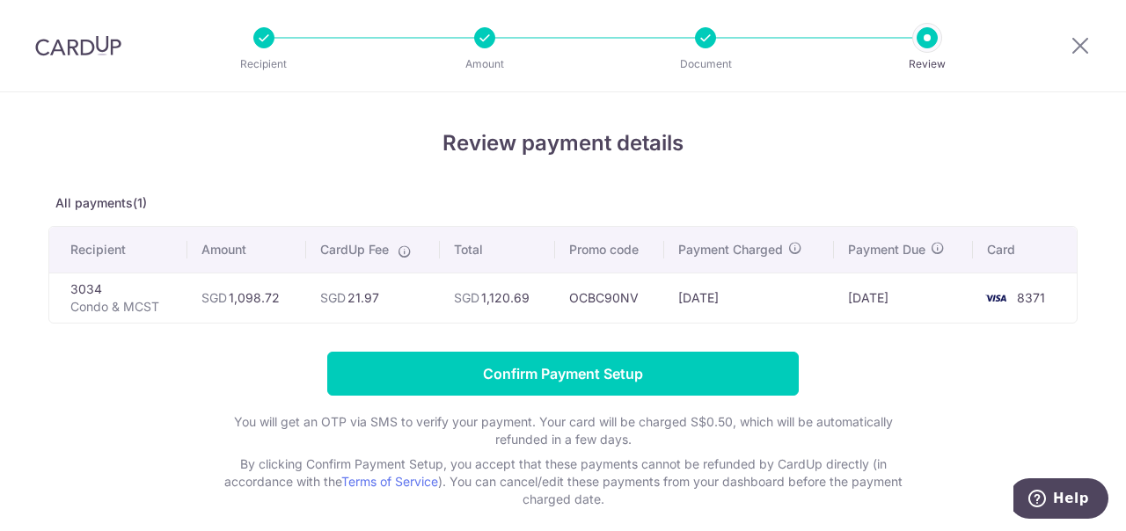
scroll to position [16, 0]
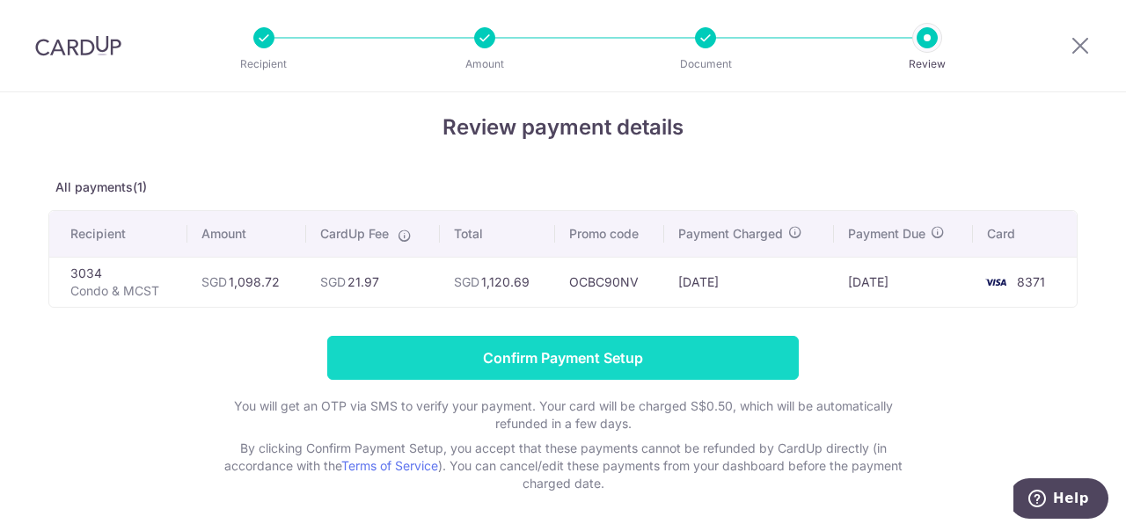
click at [596, 355] on input "Confirm Payment Setup" at bounding box center [562, 358] width 471 height 44
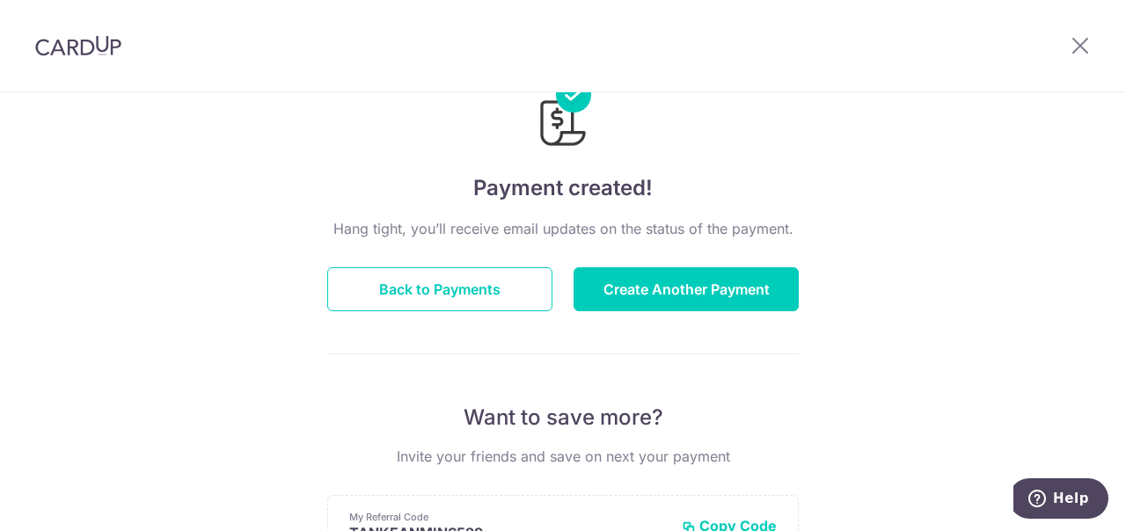
scroll to position [65, 0]
click at [418, 289] on button "Back to Payments" at bounding box center [439, 288] width 225 height 44
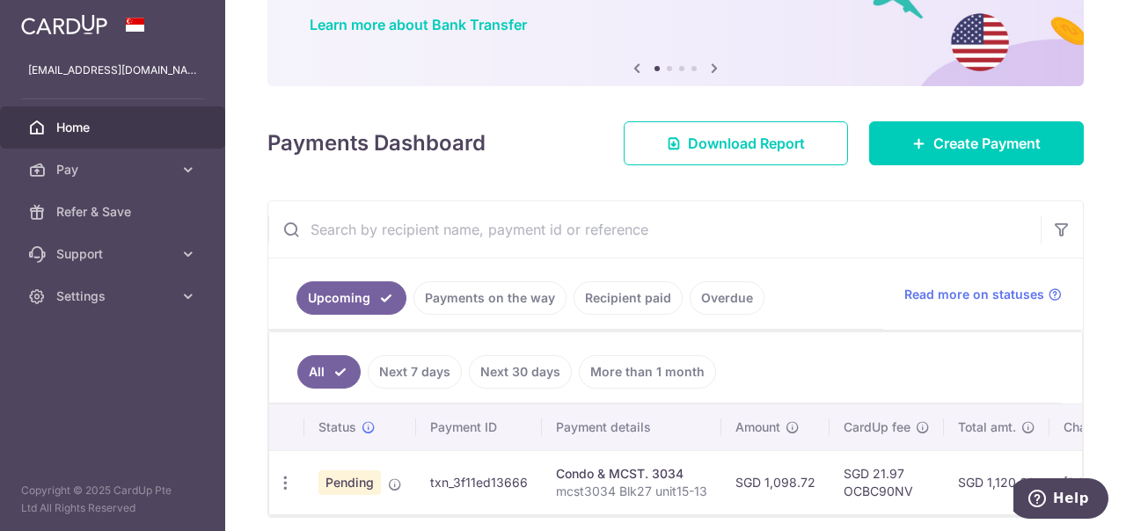
scroll to position [214, 0]
